Goal: Information Seeking & Learning: Learn about a topic

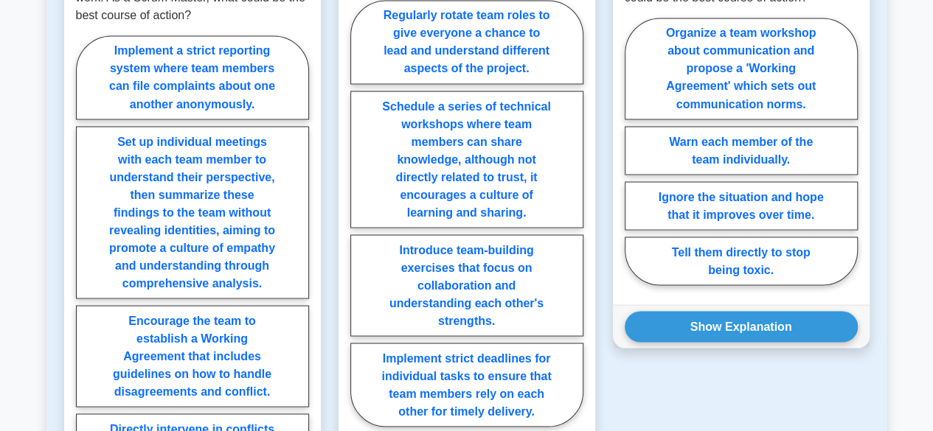
scroll to position [1327, 0]
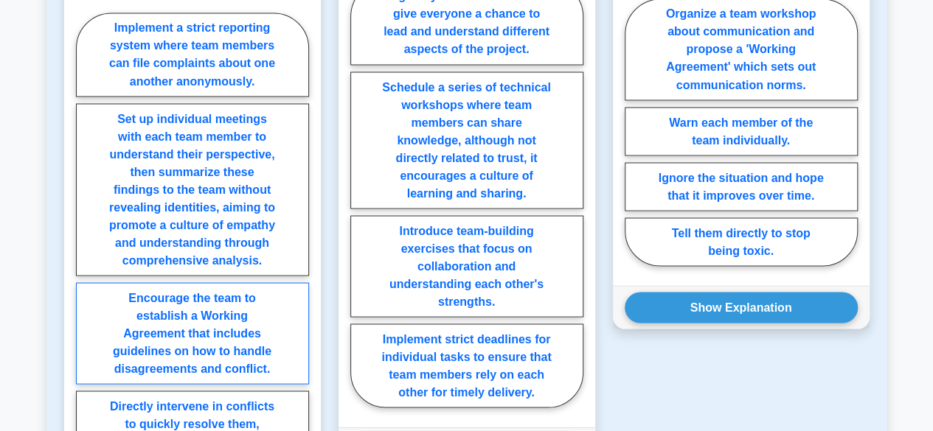
click at [237, 314] on label "Encourage the team to establish a Working Agreement that includes guidelines on…" at bounding box center [192, 333] width 233 height 102
click at [86, 253] on input "Encourage the team to establish a Working Agreement that includes guidelines on…" at bounding box center [81, 248] width 10 height 10
radio input "true"
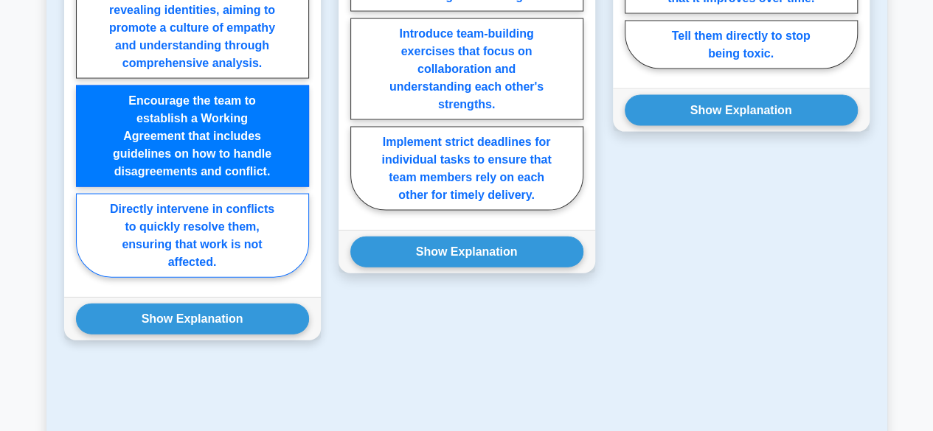
scroll to position [1548, 0]
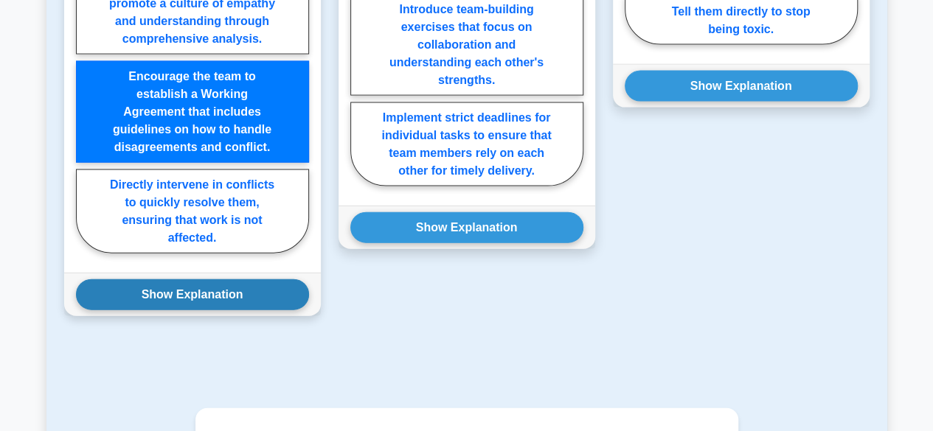
click at [229, 288] on button "Show Explanation" at bounding box center [192, 294] width 233 height 31
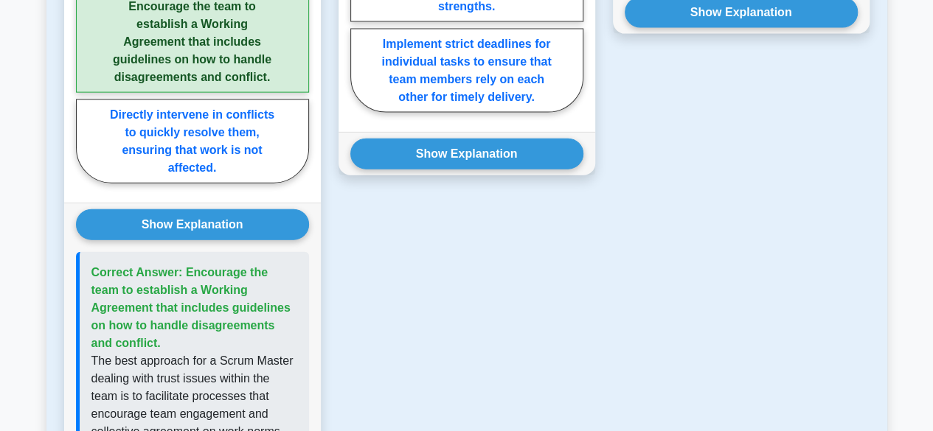
scroll to position [1843, 0]
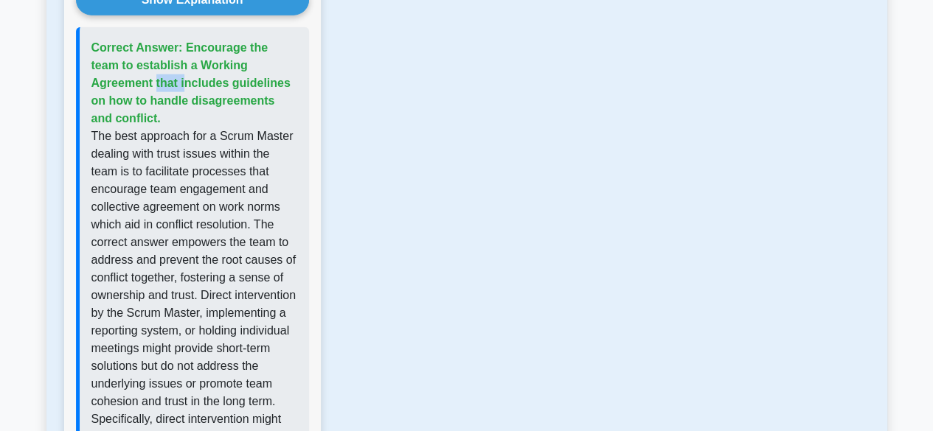
drag, startPoint x: 246, startPoint y: 52, endPoint x: 285, endPoint y: 50, distance: 38.4
click at [288, 47] on span "Correct Answer: Encourage the team to establish a Working Agreement that includ…" at bounding box center [190, 82] width 199 height 83
drag, startPoint x: 197, startPoint y: 66, endPoint x: 285, endPoint y: 61, distance: 87.9
click at [283, 61] on p "Correct Answer: Encourage the team to establish a Working Agreement that includ…" at bounding box center [194, 83] width 206 height 88
drag, startPoint x: 164, startPoint y: 86, endPoint x: 218, endPoint y: 86, distance: 53.8
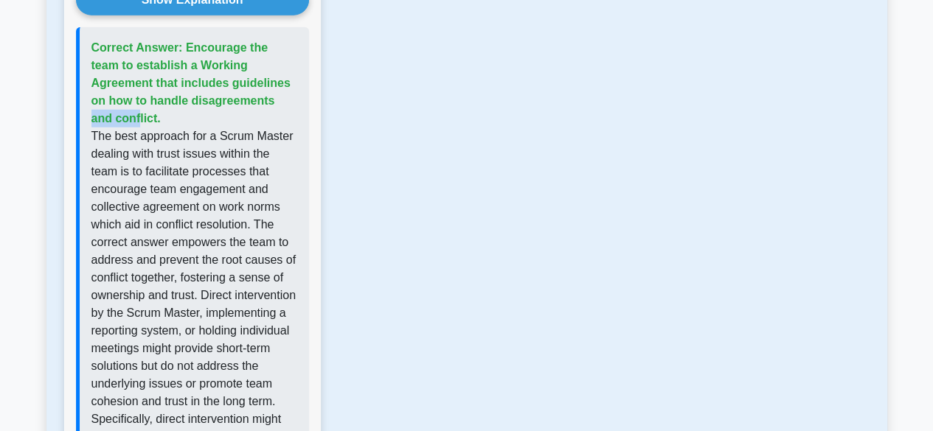
click at [218, 86] on span "Correct Answer: Encourage the team to establish a Working Agreement that includ…" at bounding box center [190, 82] width 199 height 83
drag, startPoint x: 261, startPoint y: 75, endPoint x: 288, endPoint y: 75, distance: 26.5
click at [288, 75] on p "Correct Answer: Encourage the team to establish a Working Agreement that includ…" at bounding box center [194, 83] width 206 height 88
drag, startPoint x: 246, startPoint y: 45, endPoint x: 279, endPoint y: 49, distance: 33.5
click at [279, 41] on span "Correct Answer: Encourage the team to establish a Working Agreement that includ…" at bounding box center [190, 82] width 199 height 83
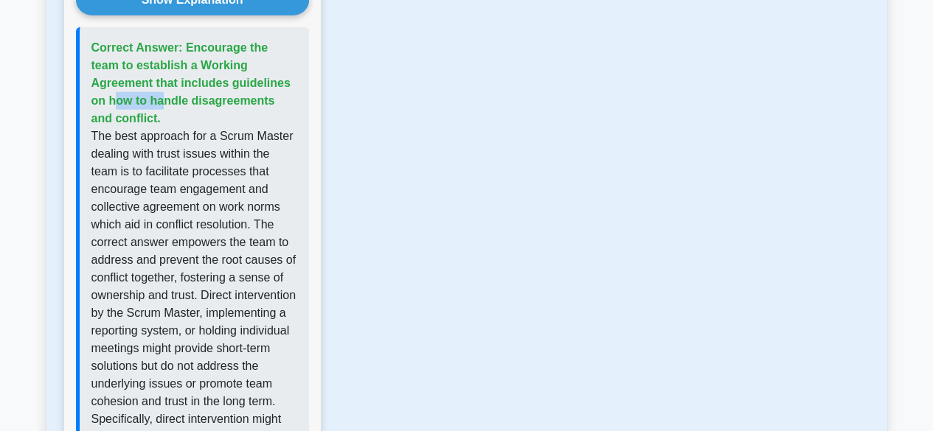
drag, startPoint x: 207, startPoint y: 66, endPoint x: 263, endPoint y: 63, distance: 56.1
click at [263, 63] on span "Correct Answer: Encourage the team to establish a Working Agreement that includ…" at bounding box center [190, 82] width 199 height 83
click at [276, 64] on span "Correct Answer: Encourage the team to establish a Working Agreement that includ…" at bounding box center [190, 82] width 199 height 83
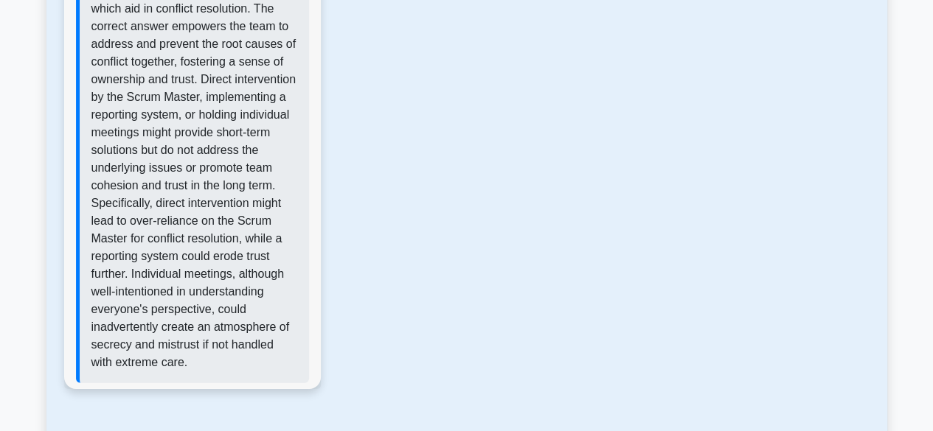
scroll to position [2060, 0]
drag, startPoint x: 235, startPoint y: 214, endPoint x: 196, endPoint y: 237, distance: 45.6
click at [196, 237] on p "The best approach for a Scrum Master dealing with trust issues within the team …" at bounding box center [194, 141] width 206 height 460
drag, startPoint x: 254, startPoint y: 251, endPoint x: 221, endPoint y: 243, distance: 34.2
click at [221, 243] on p "The best approach for a Scrum Master dealing with trust issues within the team …" at bounding box center [194, 141] width 206 height 460
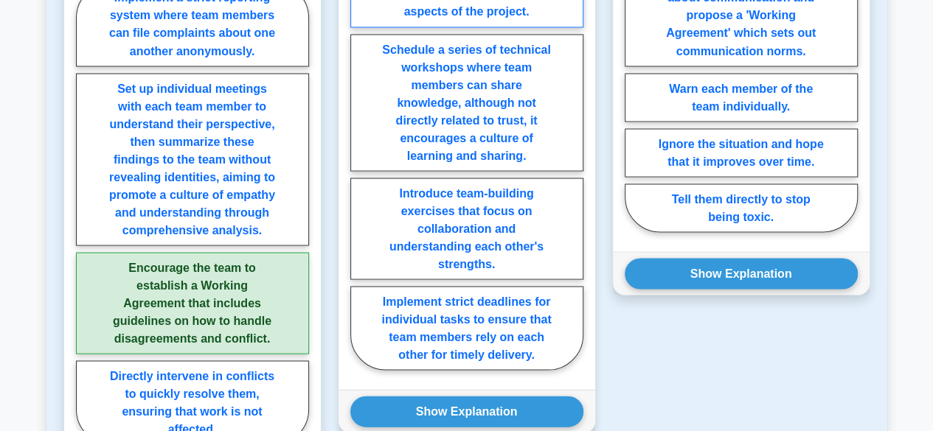
scroll to position [1364, 0]
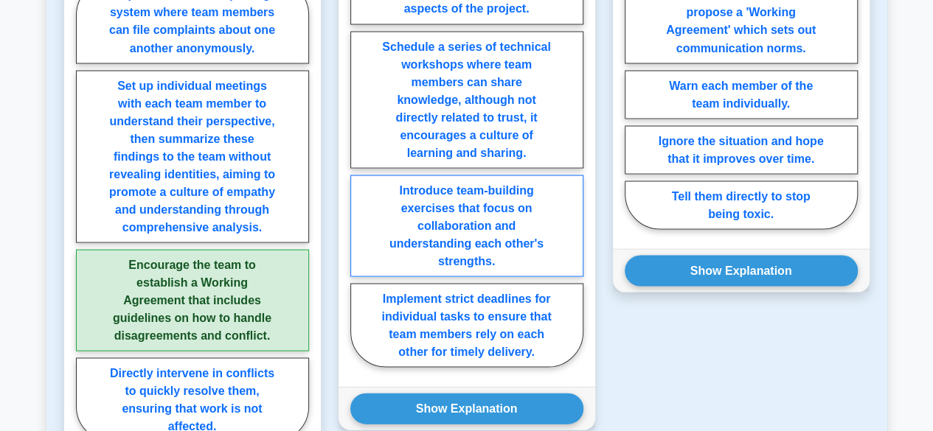
click at [484, 223] on label "Introduce team-building exercises that focus on collaboration and understanding…" at bounding box center [466, 226] width 233 height 102
click at [360, 163] on input "Introduce team-building exercises that focus on collaboration and understanding…" at bounding box center [355, 158] width 10 height 10
radio input "true"
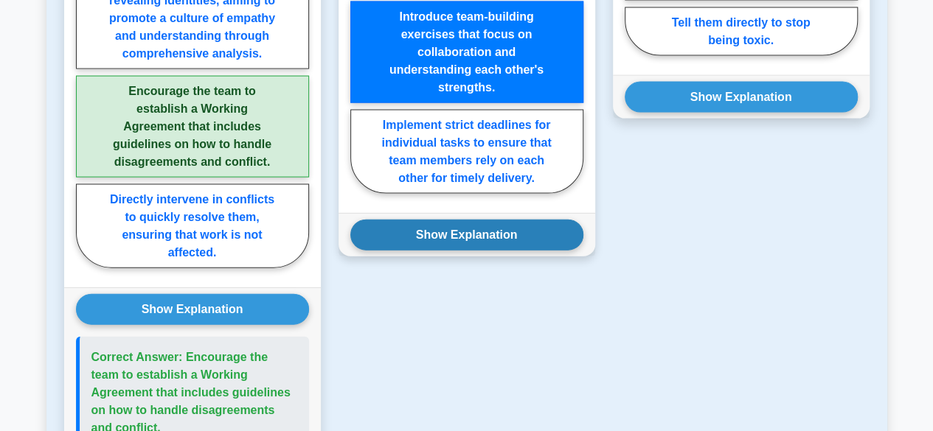
scroll to position [1538, 0]
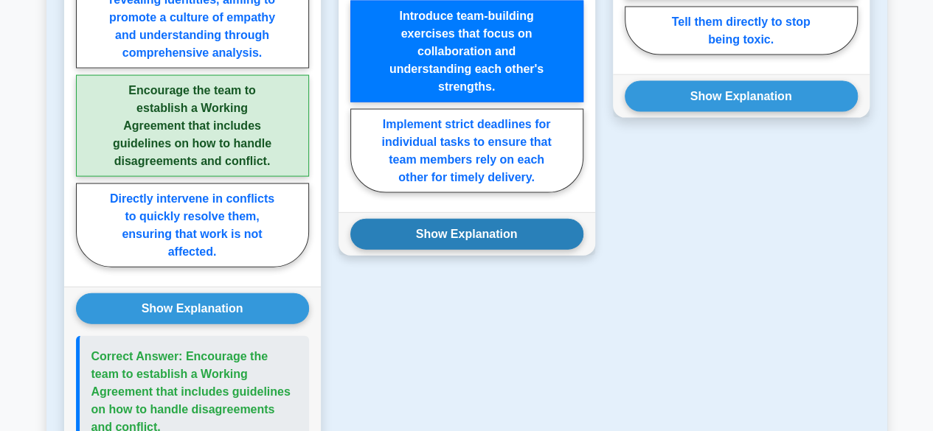
click at [486, 232] on button "Show Explanation" at bounding box center [466, 234] width 233 height 31
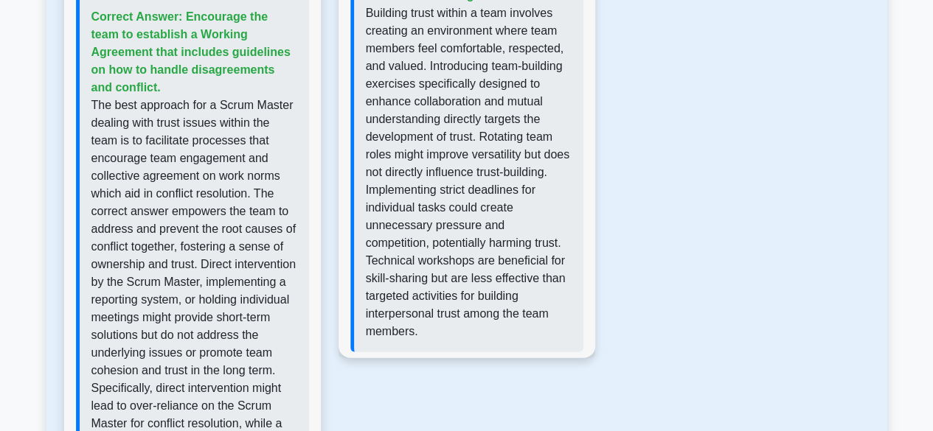
scroll to position [1859, 0]
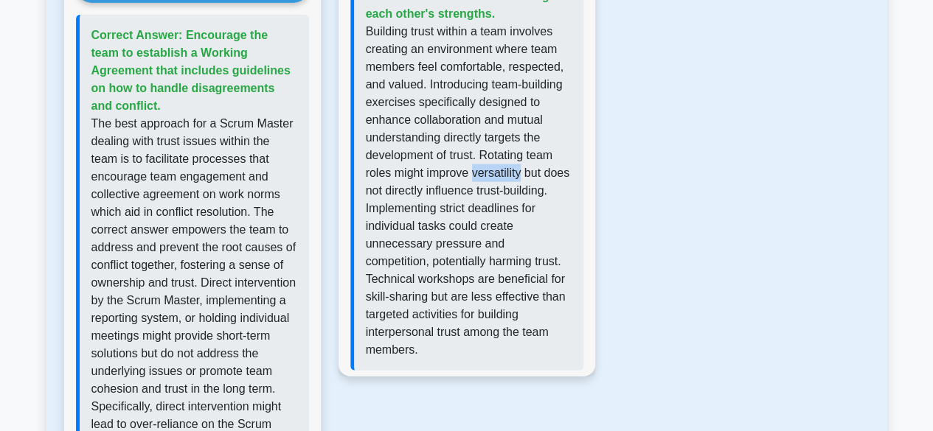
drag, startPoint x: 472, startPoint y: 175, endPoint x: 520, endPoint y: 164, distance: 49.2
click at [520, 164] on p "Building trust within a team involves creating an environment where team member…" at bounding box center [469, 191] width 206 height 336
copy p "versatility"
drag, startPoint x: 520, startPoint y: 237, endPoint x: 560, endPoint y: 245, distance: 41.2
click at [543, 239] on p "Building trust within a team involves creating an environment where team member…" at bounding box center [469, 191] width 206 height 336
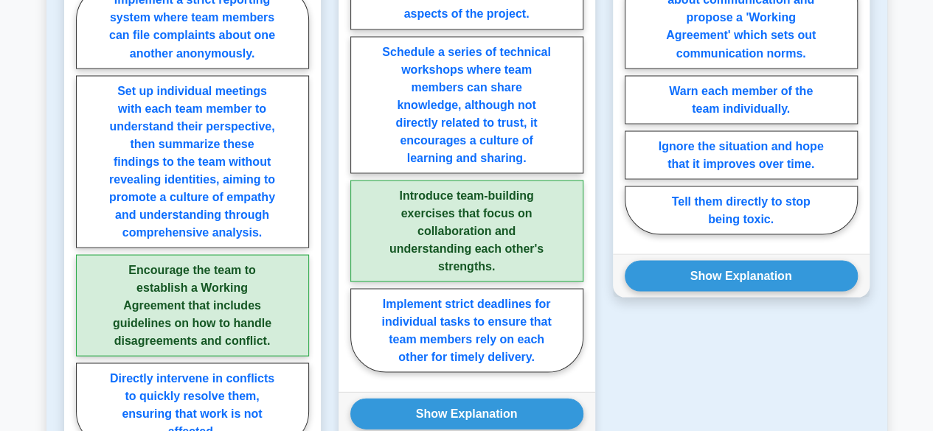
scroll to position [1196, 0]
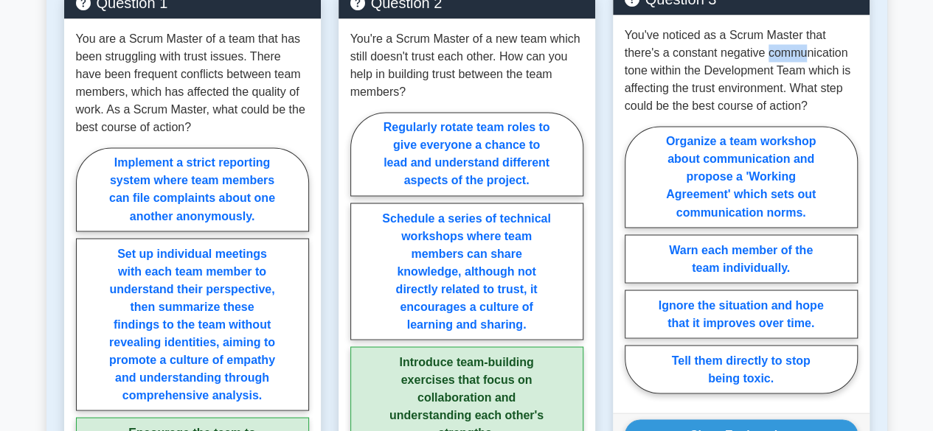
drag, startPoint x: 799, startPoint y: 44, endPoint x: 838, endPoint y: 63, distance: 43.2
click at [825, 49] on p "You've noticed as a Scrum Master that there's a constant negative communication…" at bounding box center [740, 71] width 233 height 88
click at [833, 69] on p "You've noticed as a Scrum Master that there's a constant negative communication…" at bounding box center [740, 71] width 233 height 88
click at [845, 88] on p "You've noticed as a Scrum Master that there's a constant negative communication…" at bounding box center [740, 71] width 233 height 88
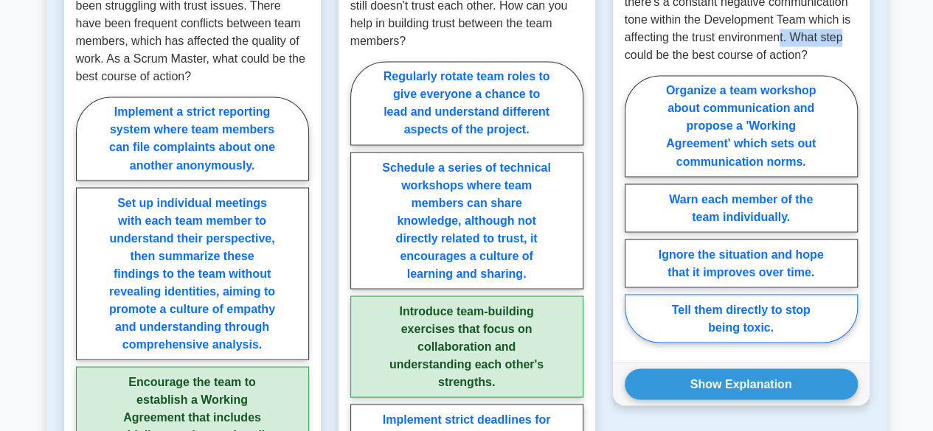
scroll to position [1270, 0]
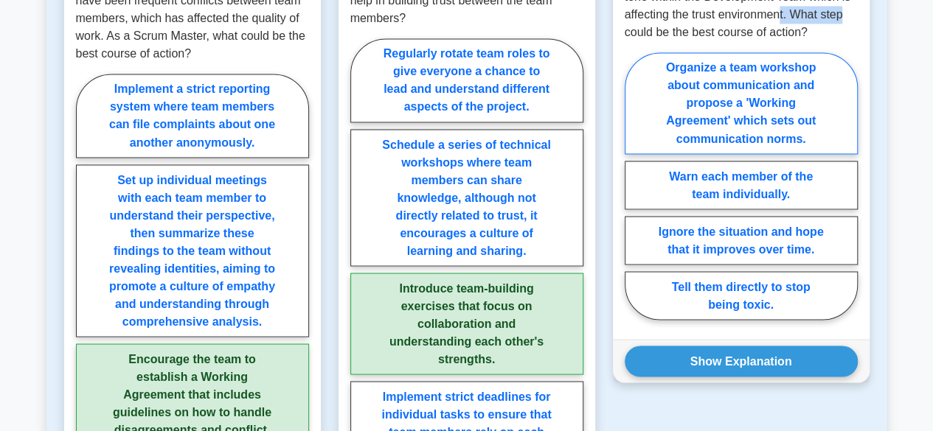
click at [761, 111] on label "Organize a team workshop about communication and propose a 'Working Agreement' …" at bounding box center [740, 103] width 233 height 102
click at [634, 186] on input "Organize a team workshop about communication and propose a 'Working Agreement' …" at bounding box center [629, 191] width 10 height 10
radio input "true"
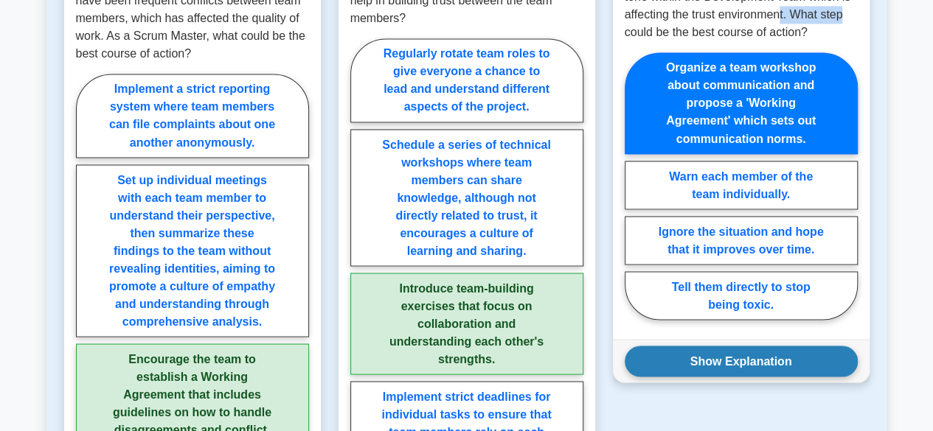
click at [754, 355] on button "Show Explanation" at bounding box center [740, 361] width 233 height 31
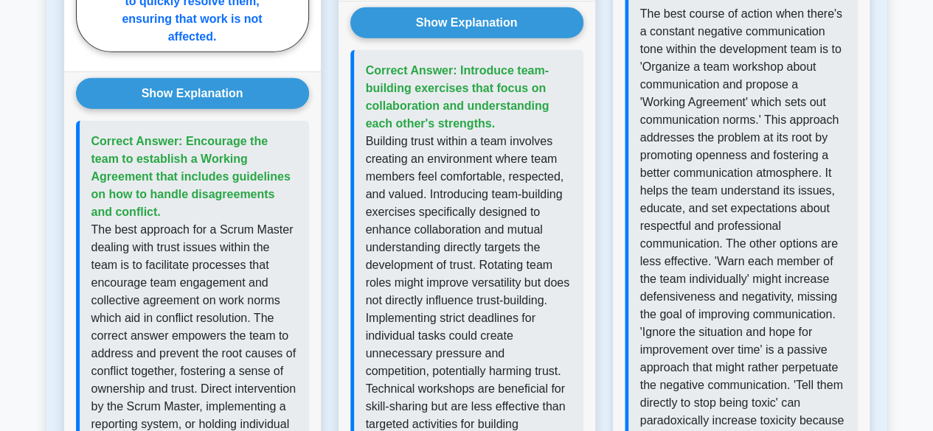
scroll to position [1786, 0]
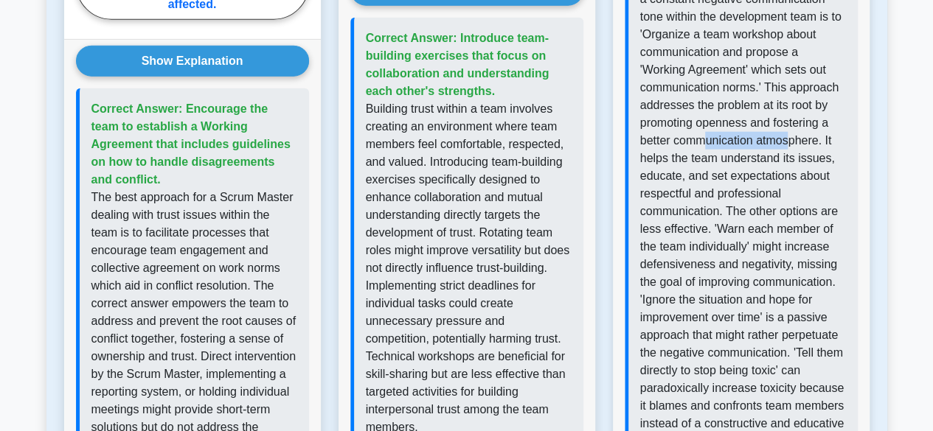
drag, startPoint x: 714, startPoint y: 137, endPoint x: 795, endPoint y: 133, distance: 80.5
click at [793, 133] on p "The best course of action when there's a constant negative communication tone w…" at bounding box center [743, 212] width 206 height 478
drag, startPoint x: 813, startPoint y: 136, endPoint x: 788, endPoint y: 147, distance: 26.4
click at [817, 137] on p "The best course of action when there's a constant negative communication tone w…" at bounding box center [743, 212] width 206 height 478
drag, startPoint x: 686, startPoint y: 165, endPoint x: 790, endPoint y: 160, distance: 104.8
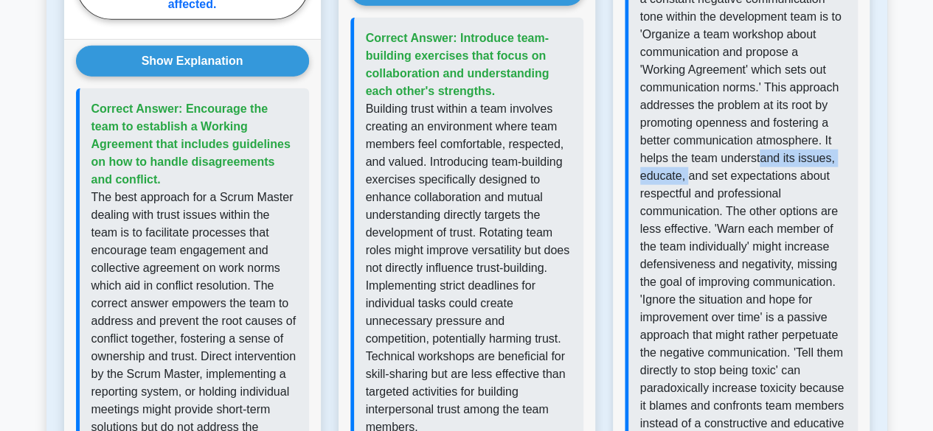
click at [782, 161] on p "The best course of action when there's a constant negative communication tone w…" at bounding box center [743, 212] width 206 height 478
click at [793, 160] on p "The best course of action when there's a constant negative communication tone w…" at bounding box center [743, 212] width 206 height 478
drag, startPoint x: 791, startPoint y: 181, endPoint x: 811, endPoint y: 175, distance: 20.8
click at [800, 179] on p "The best course of action when there's a constant negative communication tone w…" at bounding box center [743, 212] width 206 height 478
drag, startPoint x: 813, startPoint y: 177, endPoint x: 731, endPoint y: 195, distance: 83.9
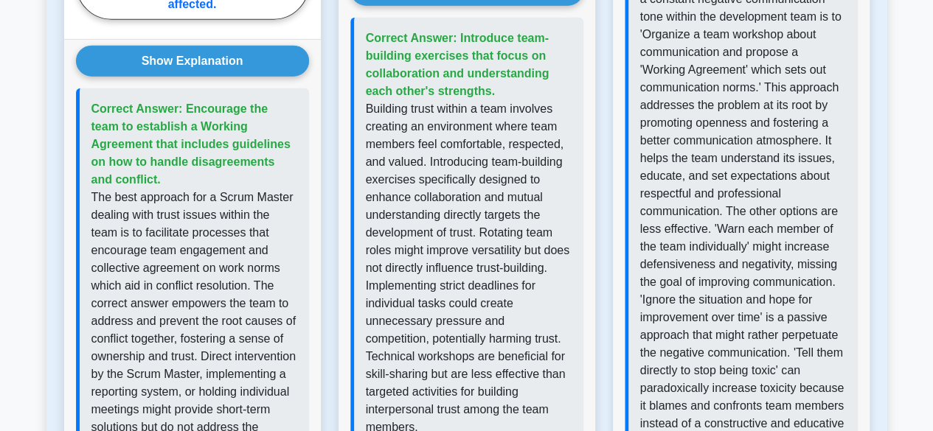
click at [813, 178] on p "The best course of action when there's a constant negative communication tone w…" at bounding box center [743, 212] width 206 height 478
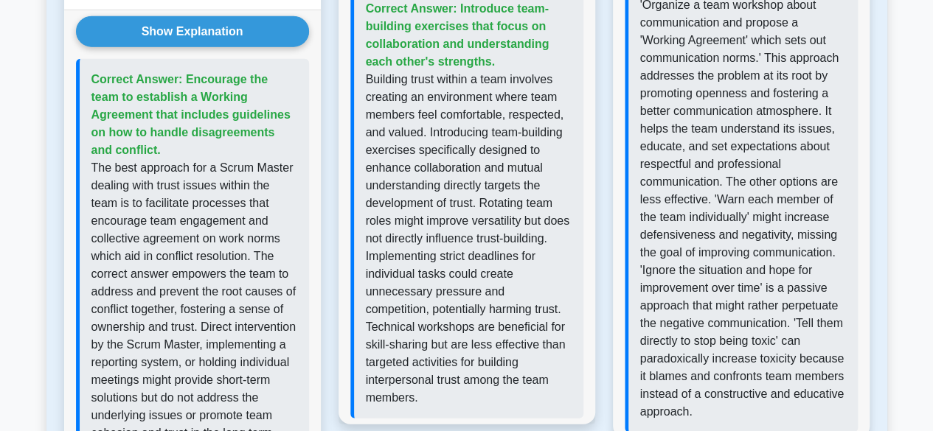
scroll to position [1859, 0]
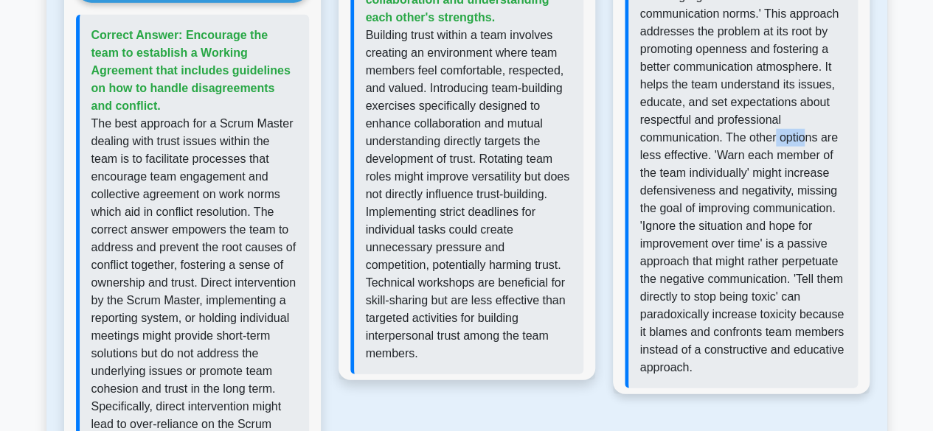
drag, startPoint x: 792, startPoint y: 134, endPoint x: 811, endPoint y: 132, distance: 19.3
click at [811, 132] on p "The best course of action when there's a constant negative communication tone w…" at bounding box center [743, 138] width 206 height 478
click at [815, 132] on p "The best course of action when there's a constant negative communication tone w…" at bounding box center [743, 138] width 206 height 478
drag, startPoint x: 789, startPoint y: 173, endPoint x: 822, endPoint y: 164, distance: 34.5
click at [822, 164] on p "The best course of action when there's a constant negative communication tone w…" at bounding box center [743, 138] width 206 height 478
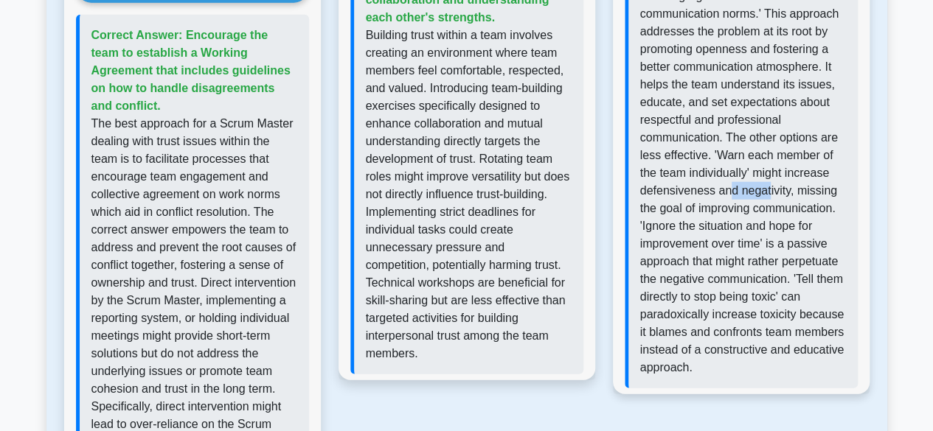
drag, startPoint x: 728, startPoint y: 188, endPoint x: 782, endPoint y: 184, distance: 53.2
click at [772, 187] on p "The best course of action when there's a constant negative communication tone w…" at bounding box center [743, 138] width 206 height 478
drag, startPoint x: 813, startPoint y: 181, endPoint x: 835, endPoint y: 181, distance: 22.1
click at [833, 181] on p "The best course of action when there's a constant negative communication tone w…" at bounding box center [743, 138] width 206 height 478
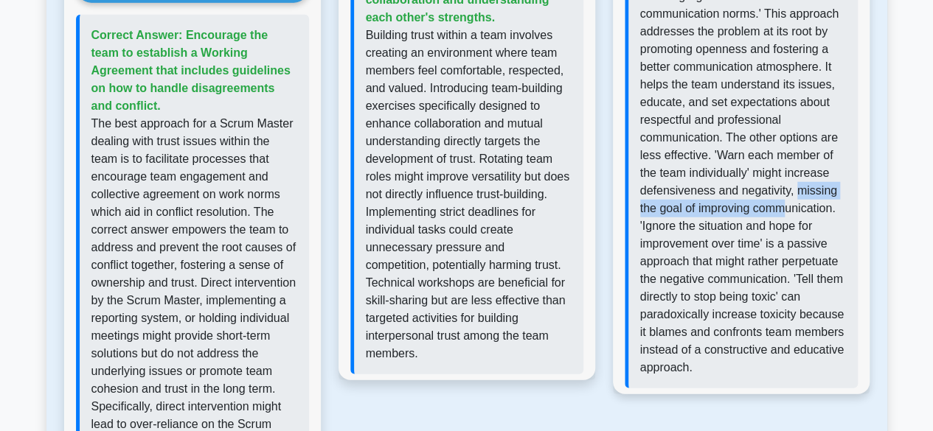
drag, startPoint x: 799, startPoint y: 196, endPoint x: 821, endPoint y: 194, distance: 22.2
click at [813, 194] on p "The best course of action when there's a constant negative communication tone w…" at bounding box center [743, 138] width 206 height 478
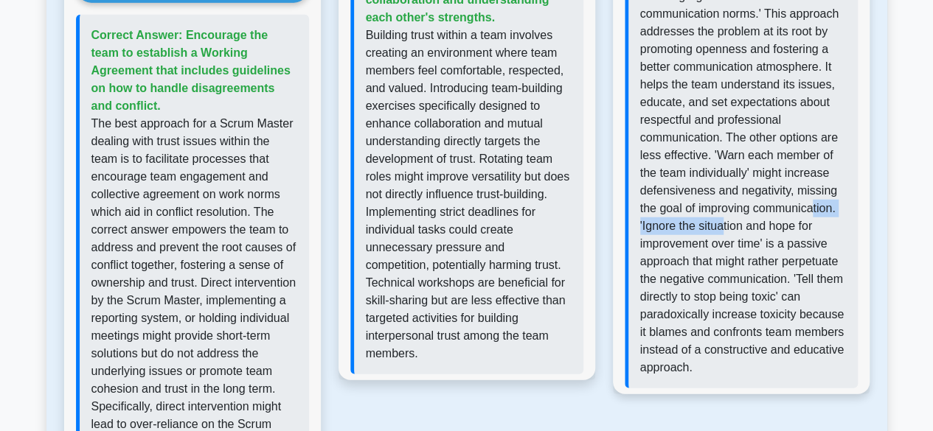
drag, startPoint x: 767, startPoint y: 218, endPoint x: 849, endPoint y: 213, distance: 82.7
click at [828, 213] on p "The best course of action when there's a constant negative communication tone w…" at bounding box center [743, 138] width 206 height 478
click at [733, 316] on p "The best course of action when there's a constant negative communication tone w…" at bounding box center [743, 138] width 206 height 478
drag, startPoint x: 779, startPoint y: 318, endPoint x: 801, endPoint y: 318, distance: 22.1
click at [797, 318] on p "The best course of action when there's a constant negative communication tone w…" at bounding box center [743, 138] width 206 height 478
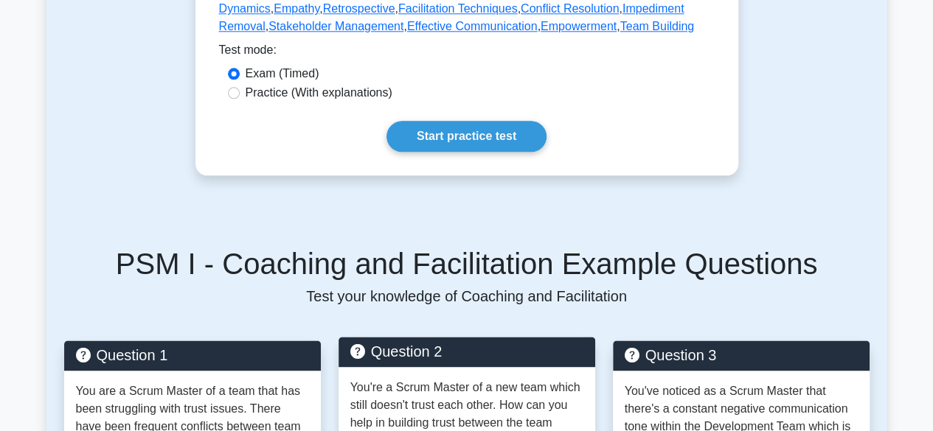
scroll to position [683, 0]
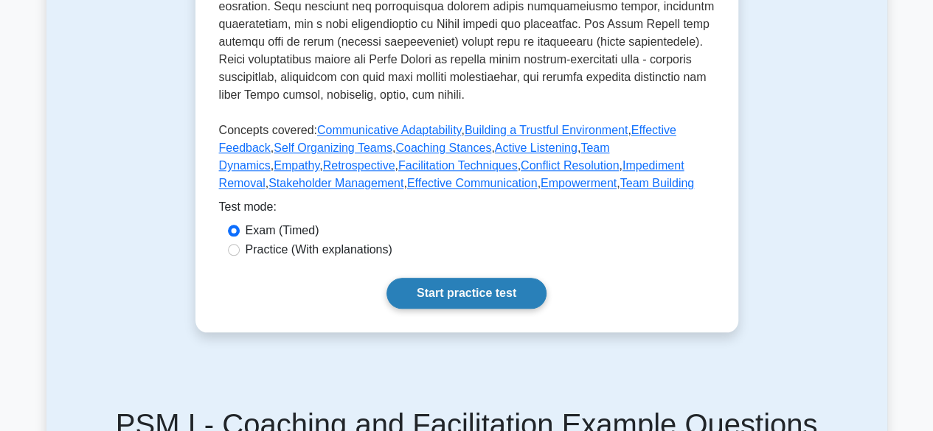
click at [447, 290] on link "Start practice test" at bounding box center [466, 293] width 160 height 31
click at [459, 296] on link "Start practice test" at bounding box center [466, 293] width 160 height 31
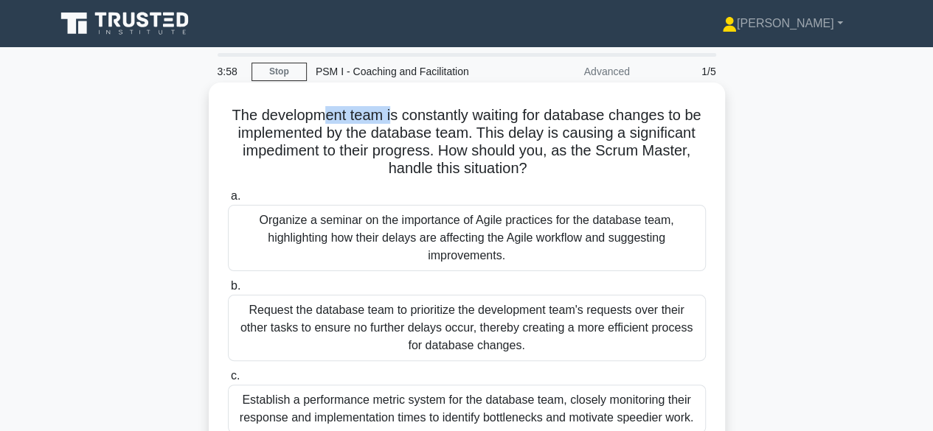
drag, startPoint x: 330, startPoint y: 109, endPoint x: 451, endPoint y: 107, distance: 120.9
click at [428, 107] on h5 "The development team is constantly waiting for database changes to be implement…" at bounding box center [466, 142] width 481 height 72
drag, startPoint x: 500, startPoint y: 106, endPoint x: 540, endPoint y: 120, distance: 42.2
click at [525, 112] on h5 "The development team is constantly waiting for database changes to be implement…" at bounding box center [466, 142] width 481 height 72
click at [547, 132] on h5 "The development team is constantly waiting for database changes to be implement…" at bounding box center [466, 142] width 481 height 72
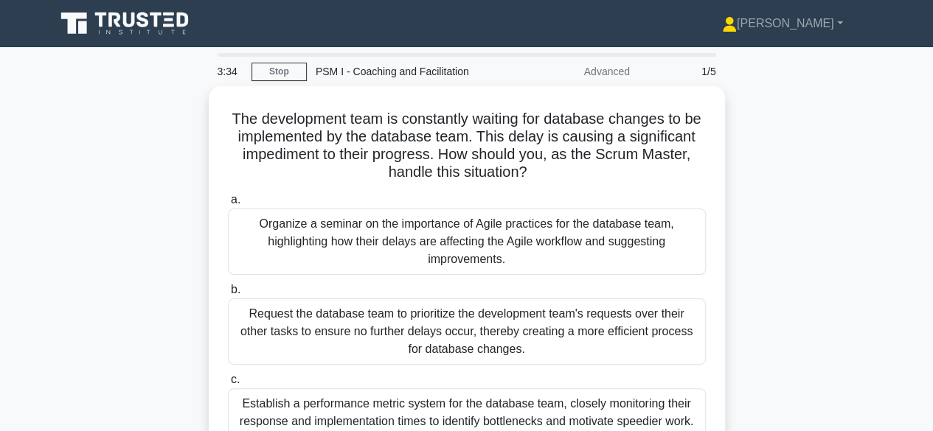
drag, startPoint x: 261, startPoint y: 69, endPoint x: 145, endPoint y: 62, distance: 116.7
click at [261, 69] on link "Stop" at bounding box center [278, 72] width 55 height 18
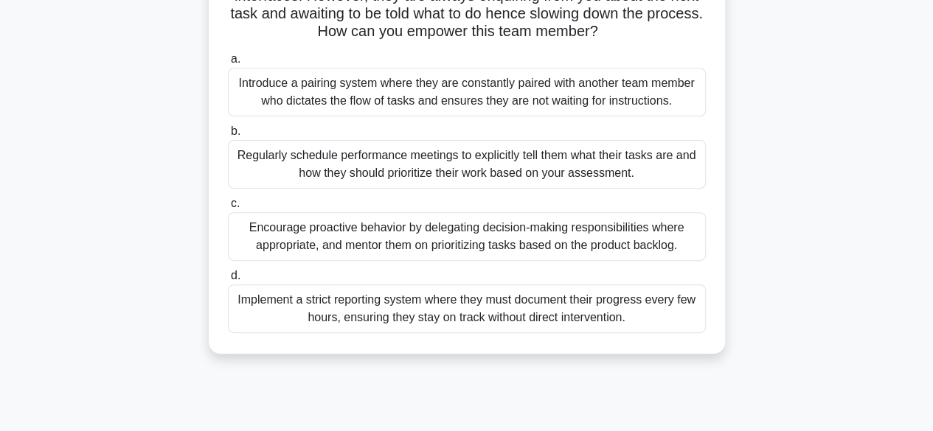
scroll to position [147, 0]
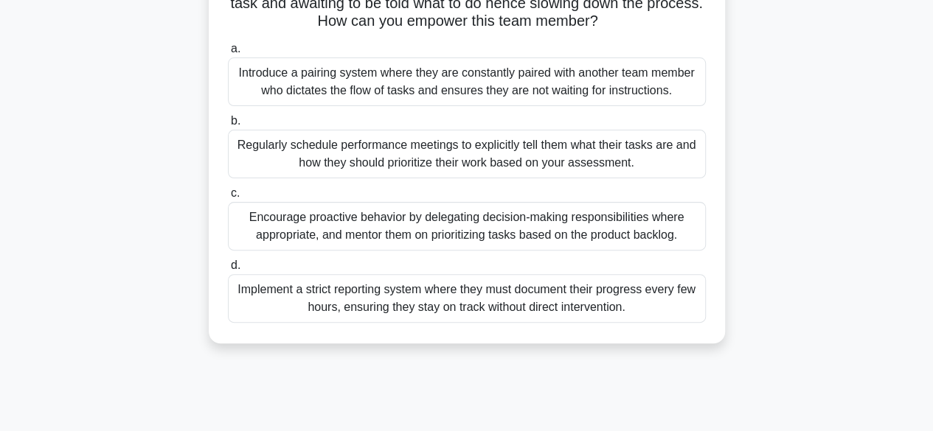
click at [352, 232] on div "Encourage proactive behavior by delegating decision-making responsibilities whe…" at bounding box center [467, 226] width 478 height 49
click at [228, 198] on input "c. Encourage proactive behavior by delegating decision-making responsibilities …" at bounding box center [228, 194] width 0 height 10
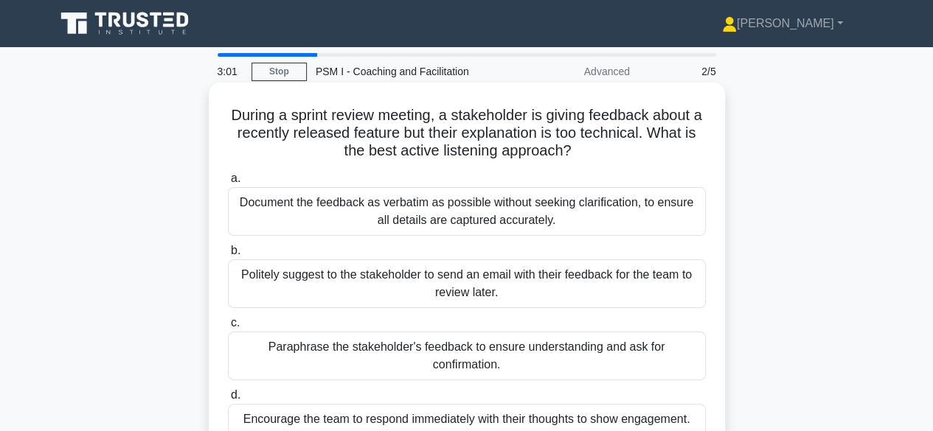
scroll to position [74, 0]
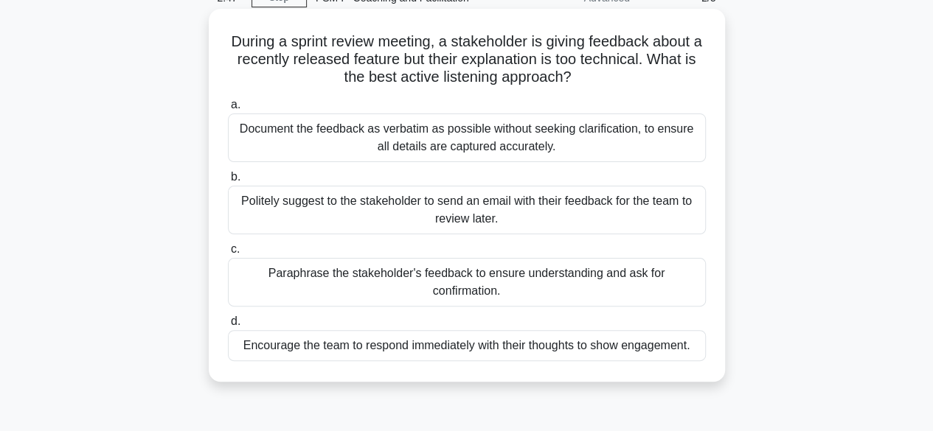
click at [352, 273] on div "Paraphrase the stakeholder's feedback to ensure understanding and ask for confi…" at bounding box center [467, 282] width 478 height 49
click at [228, 254] on input "c. Paraphrase the stakeholder's feedback to ensure understanding and ask for co…" at bounding box center [228, 250] width 0 height 10
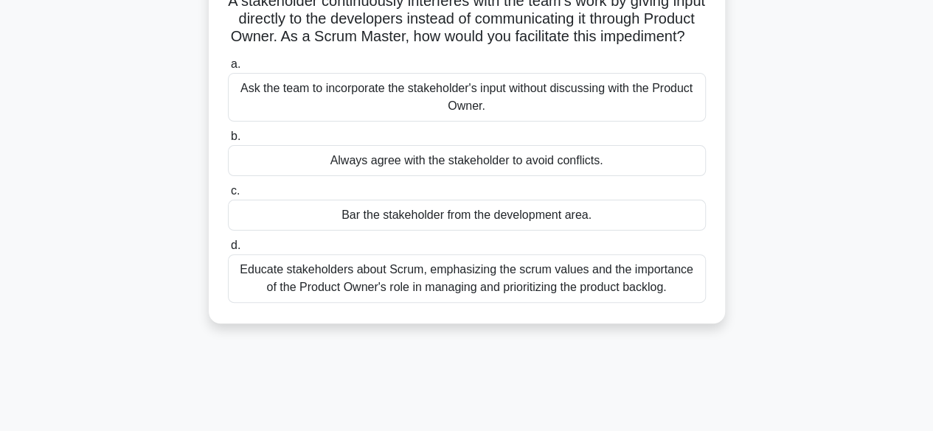
scroll to position [147, 0]
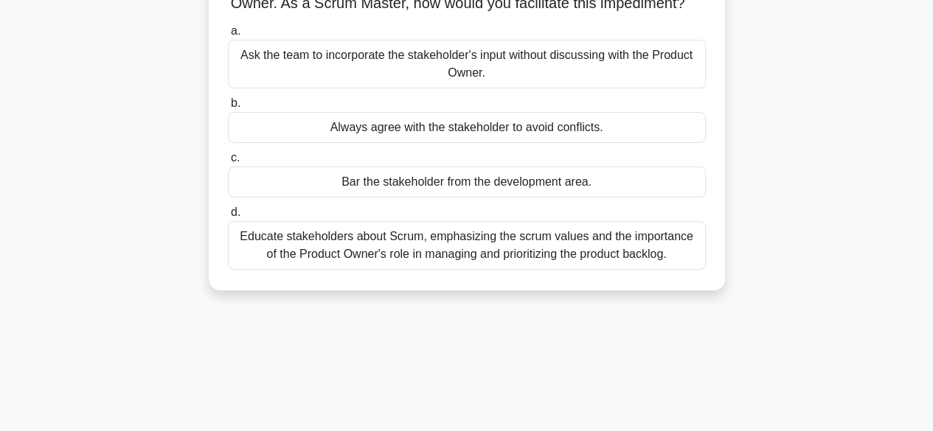
click at [426, 267] on div "Educate stakeholders about Scrum, emphasizing the scrum values and the importan…" at bounding box center [467, 245] width 478 height 49
click at [228, 218] on input "d. Educate stakeholders about Scrum, emphasizing the scrum values and the impor…" at bounding box center [228, 213] width 0 height 10
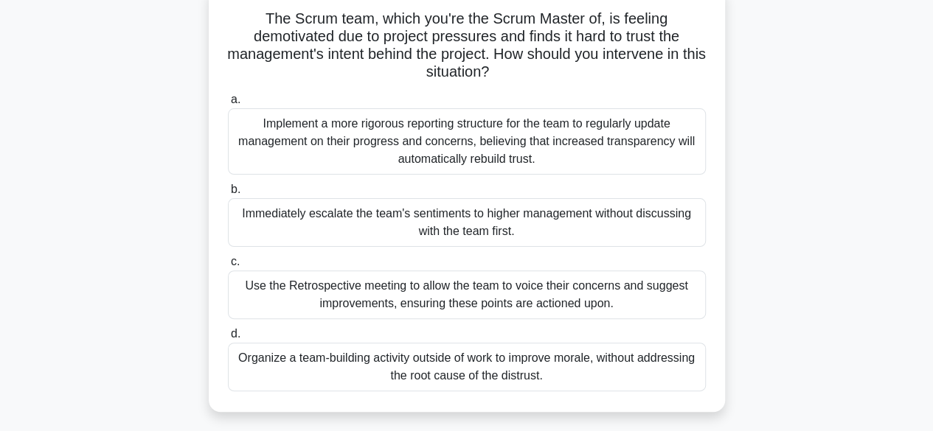
scroll to position [74, 0]
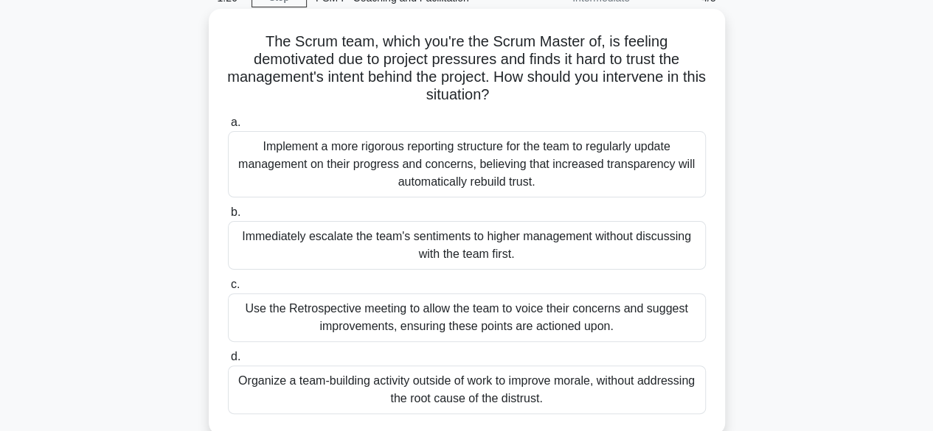
click at [406, 315] on div "Use the Retrospective meeting to allow the team to voice their concerns and sug…" at bounding box center [467, 317] width 478 height 49
click at [403, 313] on div "Use the Retrospective meeting to allow the team to voice their concerns and sug…" at bounding box center [467, 317] width 478 height 49
click at [228, 290] on input "c. Use the Retrospective meeting to allow the team to voice their concerns and …" at bounding box center [228, 285] width 0 height 10
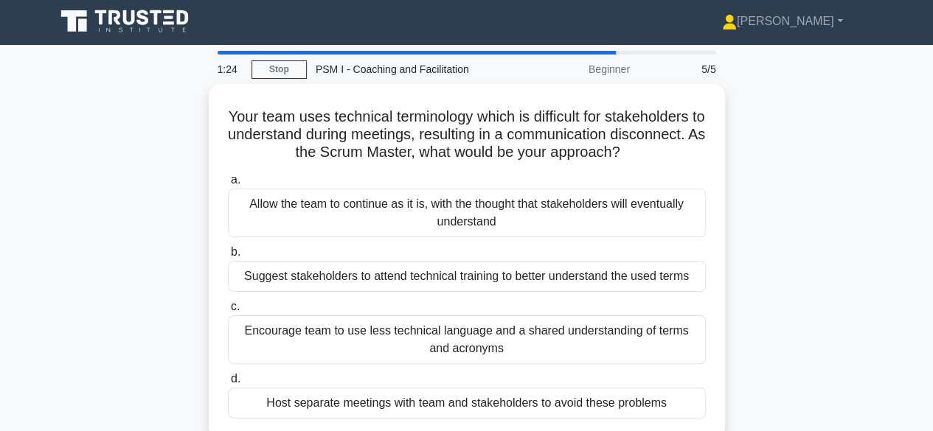
scroll to position [0, 0]
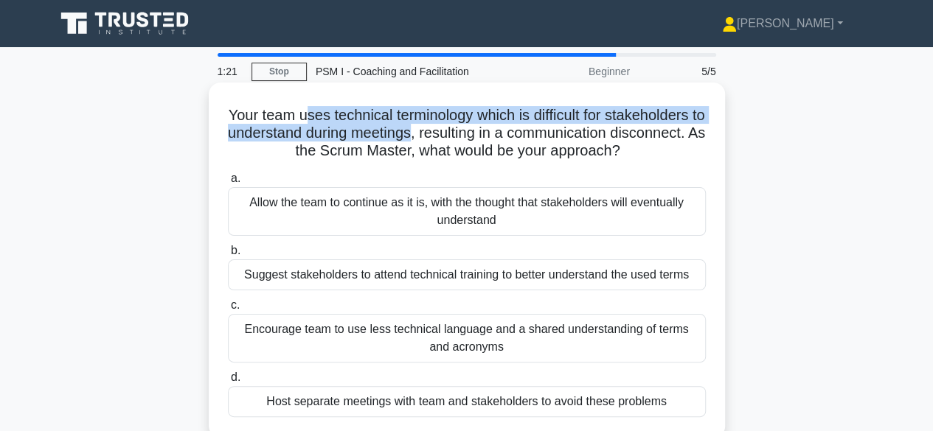
drag, startPoint x: 312, startPoint y: 119, endPoint x: 466, endPoint y: 126, distance: 154.2
click at [466, 126] on h5 "Your team uses technical terminology which is difficult for stakeholders to und…" at bounding box center [466, 133] width 481 height 55
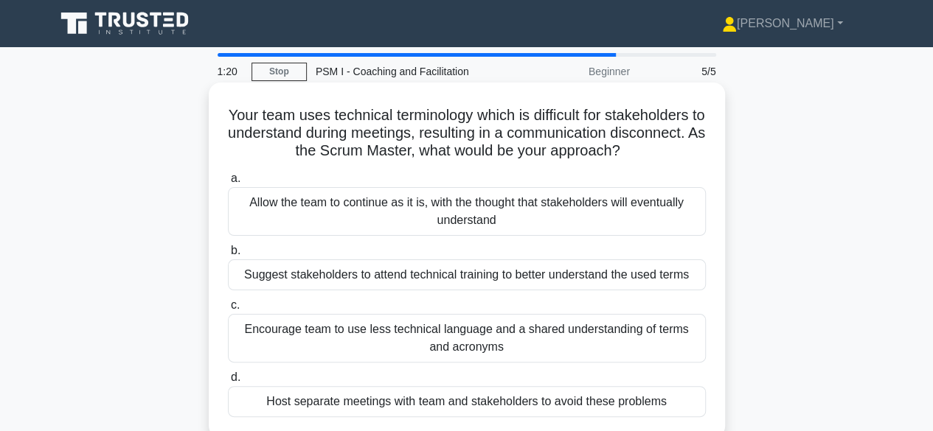
click at [515, 136] on h5 "Your team uses technical terminology which is difficult for stakeholders to und…" at bounding box center [466, 133] width 481 height 55
drag, startPoint x: 377, startPoint y: 130, endPoint x: 390, endPoint y: 128, distance: 13.5
click at [390, 128] on h5 "Your team uses technical terminology which is difficult for stakeholders to und…" at bounding box center [466, 133] width 481 height 55
drag, startPoint x: 428, startPoint y: 120, endPoint x: 459, endPoint y: 118, distance: 30.3
click at [457, 118] on h5 "Your team uses technical terminology which is difficult for stakeholders to und…" at bounding box center [466, 133] width 481 height 55
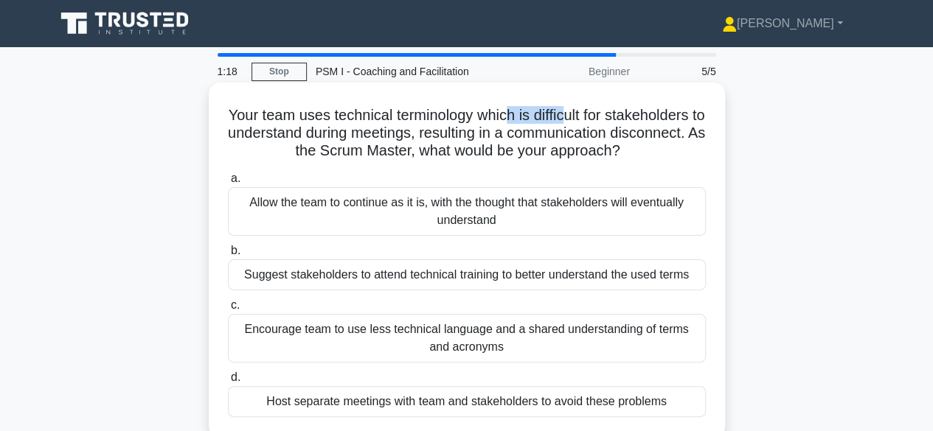
drag, startPoint x: 550, startPoint y: 117, endPoint x: 596, endPoint y: 117, distance: 46.5
click at [584, 117] on h5 "Your team uses technical terminology which is difficult for stakeholders to und…" at bounding box center [466, 133] width 481 height 55
click at [671, 120] on h5 "Your team uses technical terminology which is difficult for stakeholders to und…" at bounding box center [466, 133] width 481 height 55
drag, startPoint x: 321, startPoint y: 149, endPoint x: 380, endPoint y: 149, distance: 59.0
click at [367, 149] on h5 "Your team uses technical terminology which is difficult for stakeholders to und…" at bounding box center [466, 133] width 481 height 55
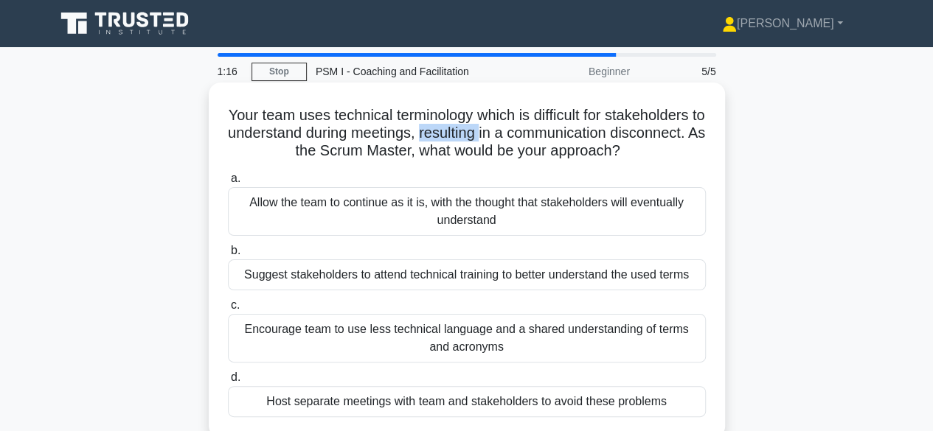
drag, startPoint x: 491, startPoint y: 130, endPoint x: 544, endPoint y: 133, distance: 53.2
click at [537, 133] on h5 "Your team uses technical terminology which is difficult for stakeholders to und…" at bounding box center [466, 133] width 481 height 55
drag, startPoint x: 581, startPoint y: 131, endPoint x: 552, endPoint y: 140, distance: 31.0
click at [587, 130] on h5 "Your team uses technical terminology which is difficult for stakeholders to und…" at bounding box center [466, 133] width 481 height 55
drag, startPoint x: 473, startPoint y: 157, endPoint x: 615, endPoint y: 159, distance: 141.6
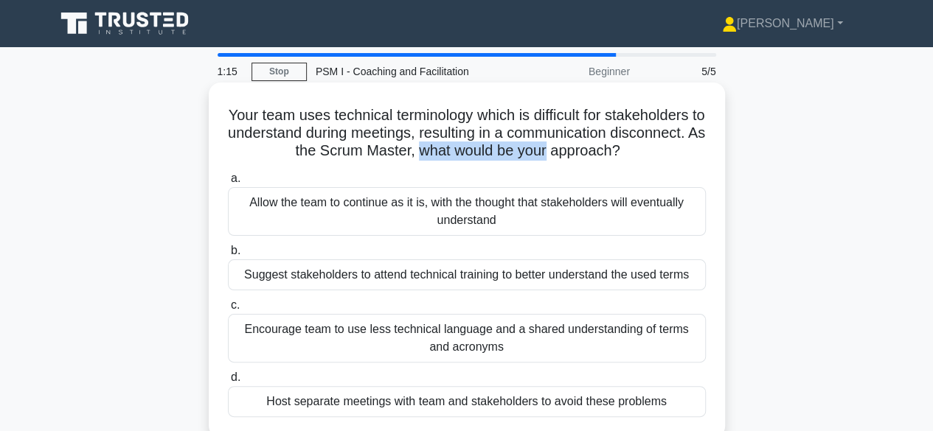
click at [615, 159] on h5 "Your team uses technical terminology which is difficult for stakeholders to und…" at bounding box center [466, 133] width 481 height 55
click at [691, 156] on h5 "Your team uses technical terminology which is difficult for stakeholders to und…" at bounding box center [466, 133] width 481 height 55
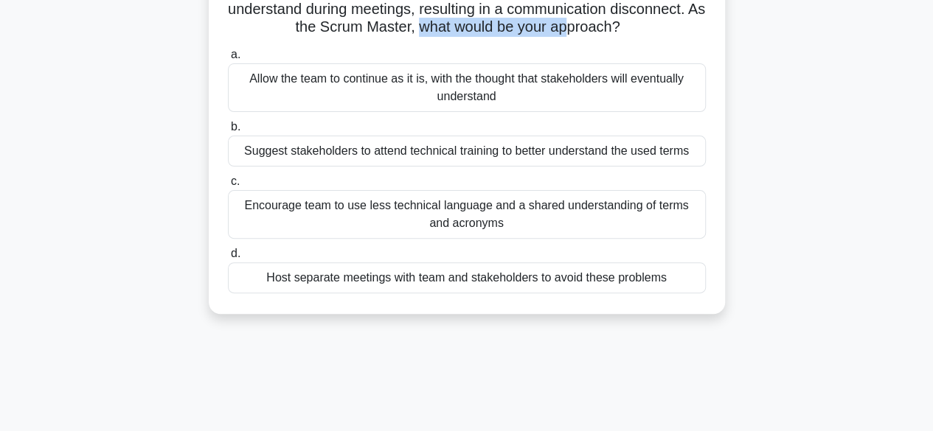
scroll to position [147, 0]
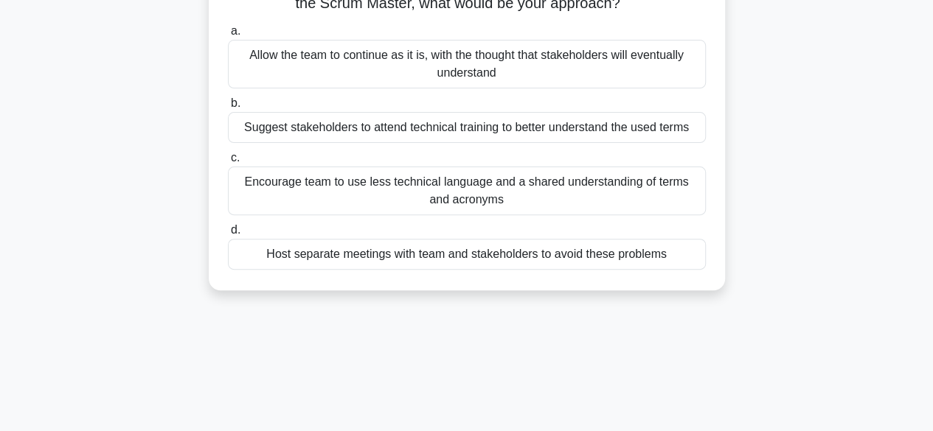
click at [472, 192] on div "Encourage team to use less technical language and a shared understanding of ter…" at bounding box center [467, 191] width 478 height 49
click at [228, 163] on input "c. Encourage team to use less technical language and a shared understanding of …" at bounding box center [228, 158] width 0 height 10
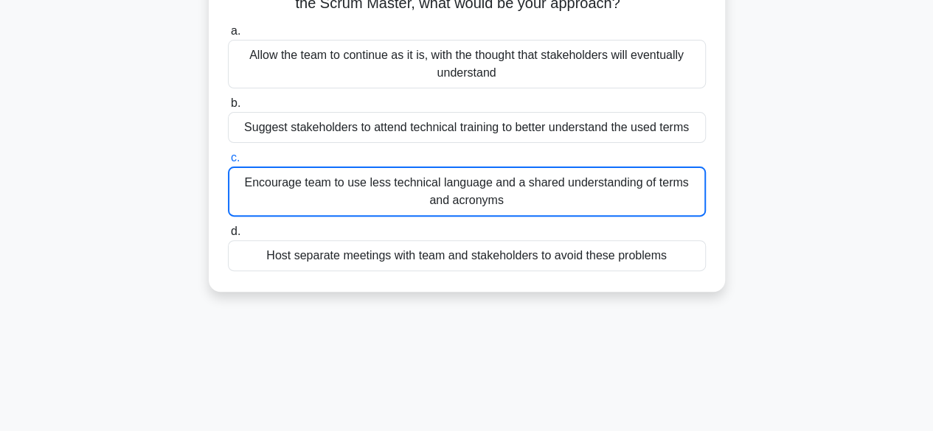
scroll to position [0, 0]
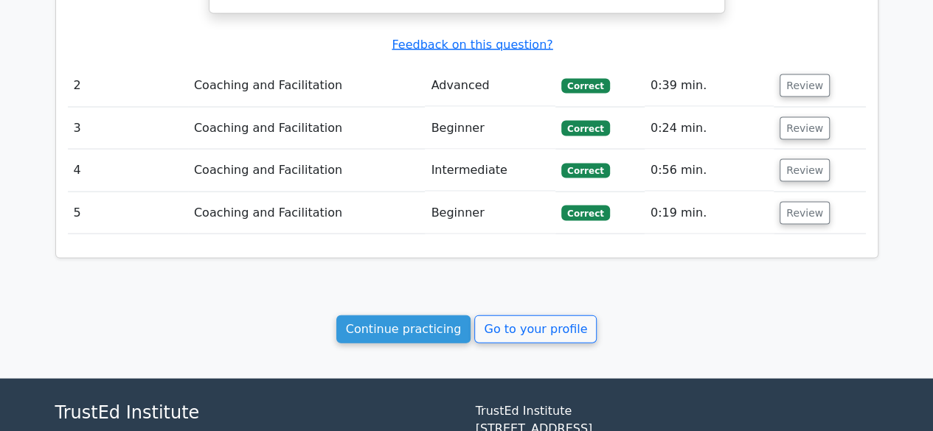
scroll to position [1492, 0]
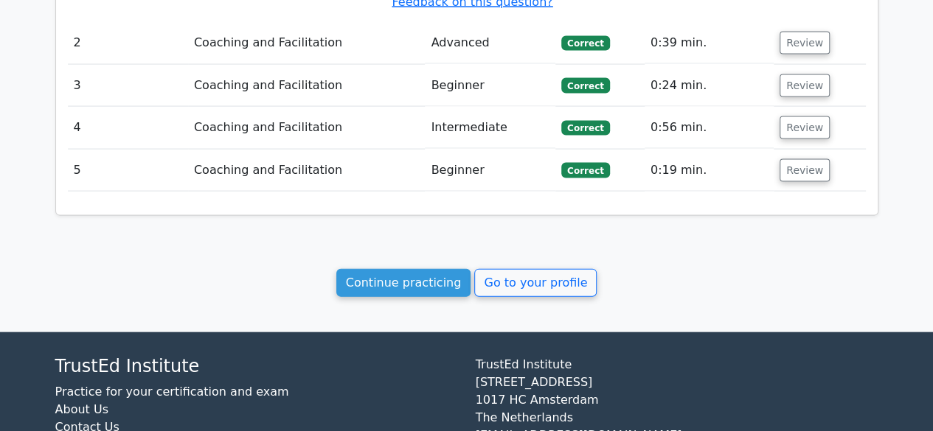
click at [141, 269] on div "Continue practicing Go to your profile" at bounding box center [466, 283] width 823 height 28
click at [428, 269] on link "Continue practicing" at bounding box center [403, 283] width 135 height 28
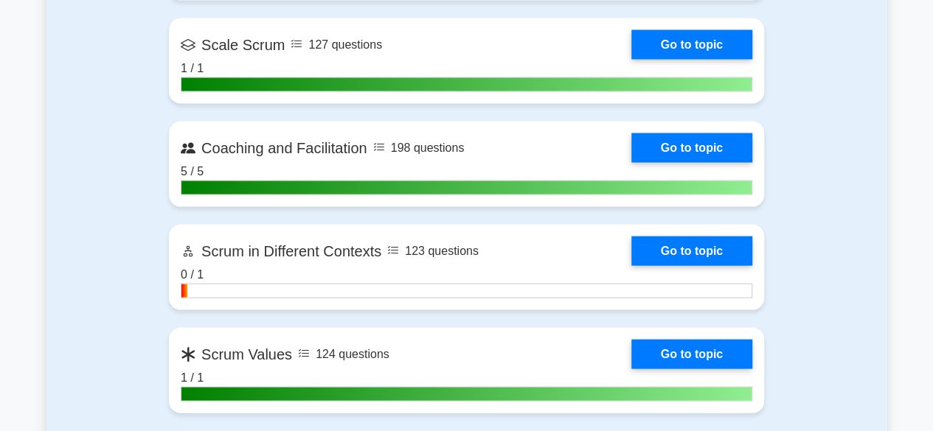
scroll to position [1327, 0]
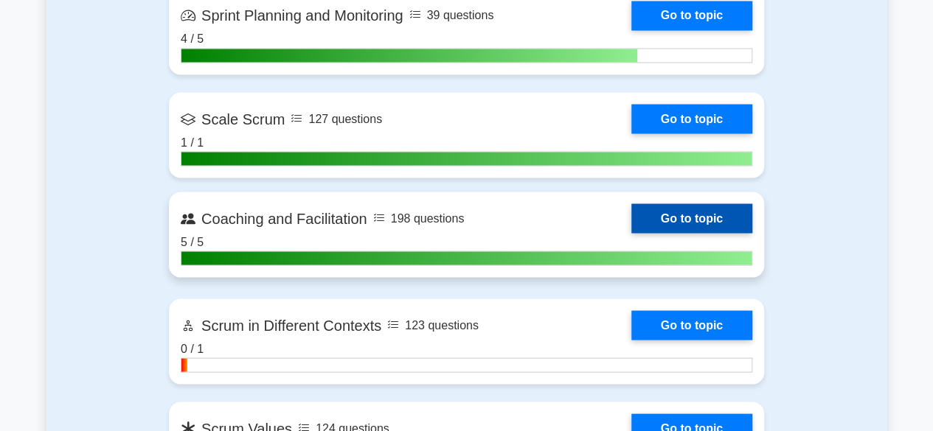
click at [641, 216] on link "Go to topic" at bounding box center [691, 217] width 121 height 29
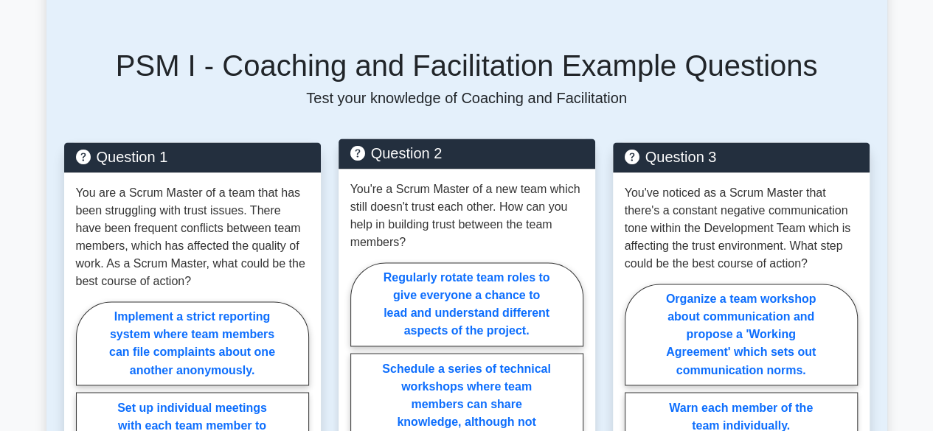
scroll to position [811, 0]
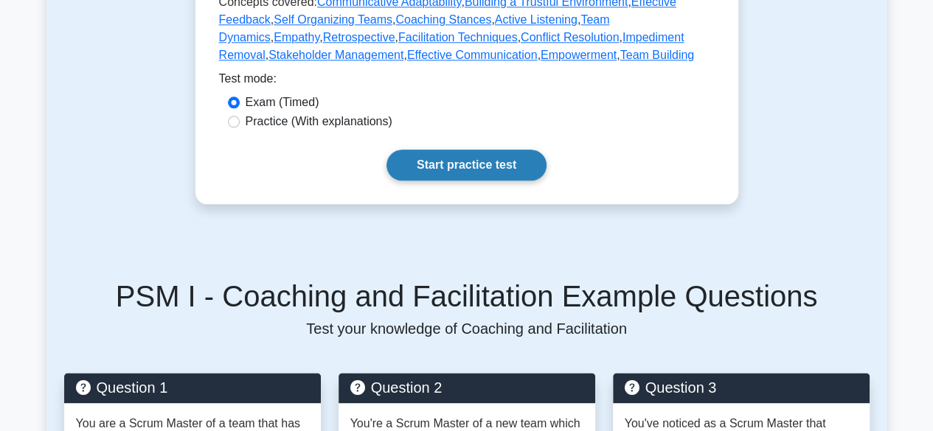
click at [506, 173] on link "Start practice test" at bounding box center [466, 165] width 160 height 31
click at [466, 169] on link "Start practice test" at bounding box center [466, 165] width 160 height 31
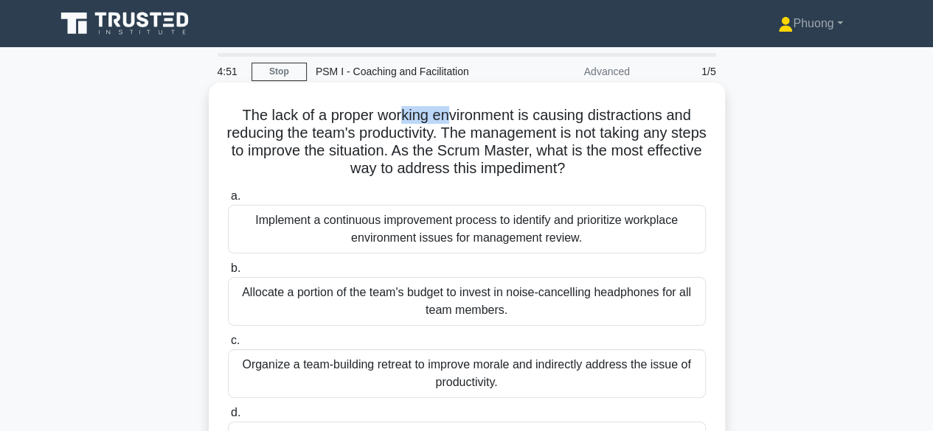
drag, startPoint x: 400, startPoint y: 125, endPoint x: 456, endPoint y: 122, distance: 56.1
click at [456, 122] on h5 "The lack of a proper working environment is causing distractions and reducing t…" at bounding box center [466, 142] width 481 height 72
drag, startPoint x: 525, startPoint y: 120, endPoint x: 575, endPoint y: 122, distance: 50.2
click at [555, 122] on h5 "The lack of a proper working environment is causing distractions and reducing t…" at bounding box center [466, 142] width 481 height 72
drag, startPoint x: 637, startPoint y: 119, endPoint x: 684, endPoint y: 120, distance: 47.2
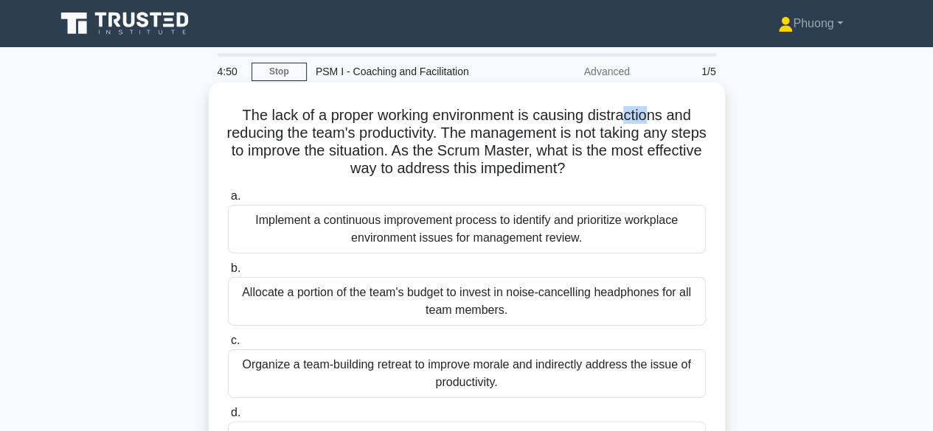
click at [664, 119] on h5 "The lack of a proper working environment is causing distractions and reducing t…" at bounding box center [466, 142] width 481 height 72
drag, startPoint x: 296, startPoint y: 135, endPoint x: 320, endPoint y: 141, distance: 25.0
click at [310, 136] on h5 "The lack of a proper working environment is causing distractions and reducing t…" at bounding box center [466, 142] width 481 height 72
drag, startPoint x: 414, startPoint y: 142, endPoint x: 456, endPoint y: 142, distance: 41.3
click at [444, 142] on h5 "The lack of a proper working environment is causing distractions and reducing t…" at bounding box center [466, 142] width 481 height 72
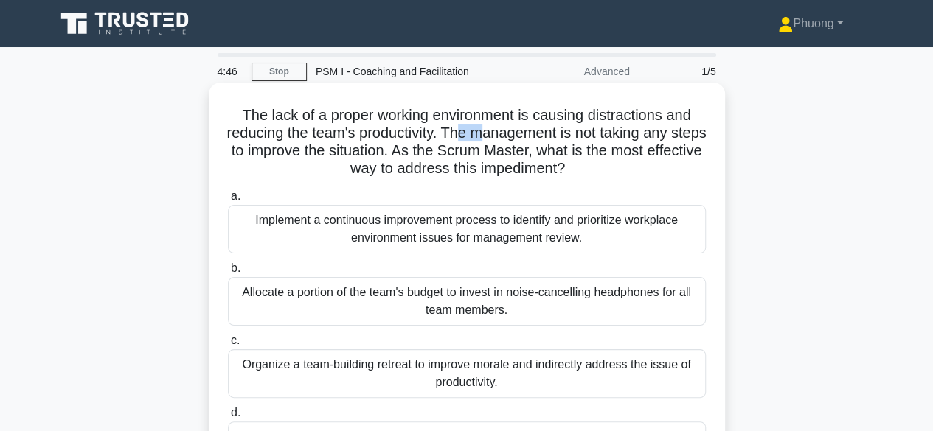
drag, startPoint x: 487, startPoint y: 140, endPoint x: 499, endPoint y: 138, distance: 12.7
click at [499, 138] on h5 "The lack of a proper working environment is causing distractions and reducing t…" at bounding box center [466, 142] width 481 height 72
drag, startPoint x: 541, startPoint y: 136, endPoint x: 580, endPoint y: 135, distance: 38.3
click at [577, 135] on h5 "The lack of a proper working environment is causing distractions and reducing t…" at bounding box center [466, 142] width 481 height 72
drag, startPoint x: 607, startPoint y: 135, endPoint x: 652, endPoint y: 139, distance: 45.2
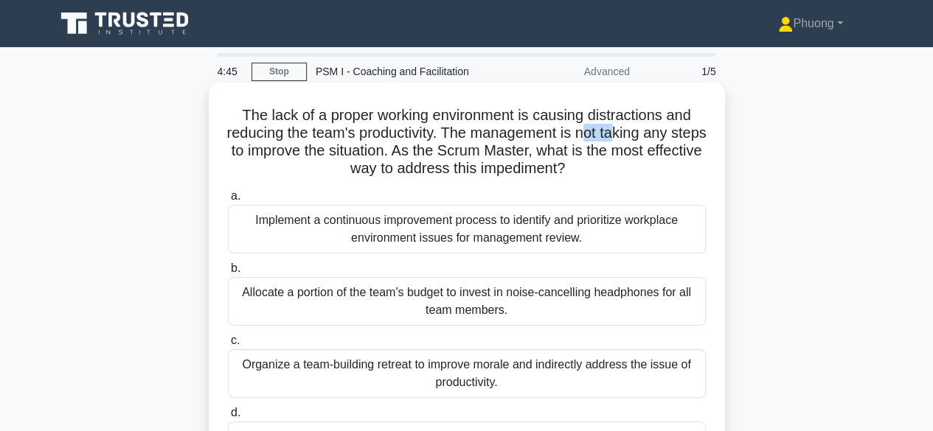
click at [646, 135] on h5 "The lack of a proper working environment is causing distractions and reducing t…" at bounding box center [466, 142] width 481 height 72
click at [664, 139] on h5 "The lack of a proper working environment is causing distractions and reducing t…" at bounding box center [466, 142] width 481 height 72
click at [340, 154] on h5 "The lack of a proper working environment is causing distractions and reducing t…" at bounding box center [466, 142] width 481 height 72
drag, startPoint x: 580, startPoint y: 226, endPoint x: 591, endPoint y: 223, distance: 12.2
click at [591, 223] on div "Implement a continuous improvement process to identify and prioritize workplace…" at bounding box center [467, 229] width 478 height 49
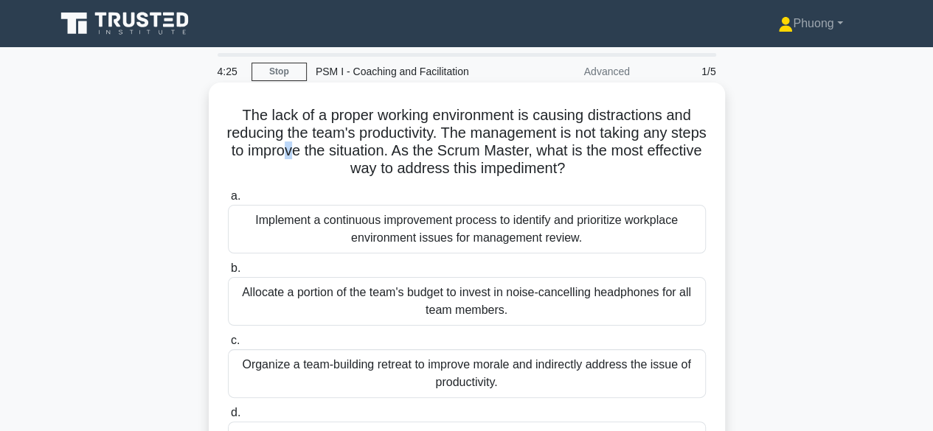
drag, startPoint x: 613, startPoint y: 218, endPoint x: 642, endPoint y: 218, distance: 28.8
click at [642, 218] on div "Implement a continuous improvement process to identify and prioritize workplace…" at bounding box center [467, 229] width 478 height 49
drag, startPoint x: 318, startPoint y: 232, endPoint x: 343, endPoint y: 226, distance: 25.8
click at [339, 227] on div "Implement a continuous improvement process to identify and prioritize workplace…" at bounding box center [467, 229] width 478 height 49
click at [416, 240] on div "Implement a continuous improvement process to identify and prioritize workplace…" at bounding box center [467, 229] width 478 height 49
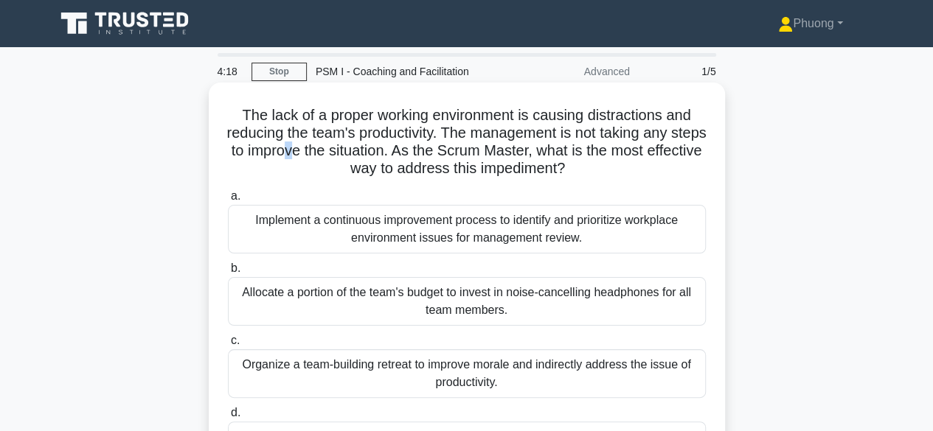
drag, startPoint x: 397, startPoint y: 218, endPoint x: 463, endPoint y: 218, distance: 66.4
click at [463, 218] on div "Implement a continuous improvement process to identify and prioritize workplace…" at bounding box center [467, 229] width 478 height 49
drag, startPoint x: 476, startPoint y: 216, endPoint x: 491, endPoint y: 212, distance: 15.4
click at [491, 212] on div "Implement a continuous improvement process to identify and prioritize workplace…" at bounding box center [467, 229] width 478 height 49
drag, startPoint x: 620, startPoint y: 218, endPoint x: 636, endPoint y: 219, distance: 15.6
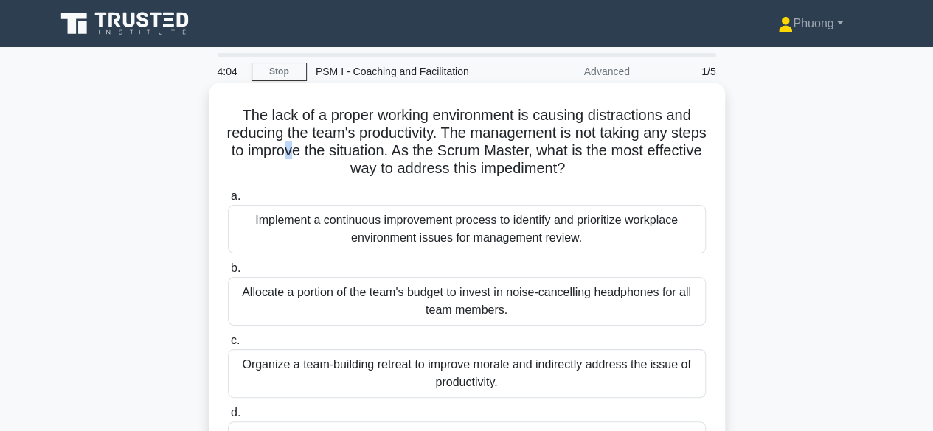
click at [636, 219] on div "Implement a continuous improvement process to identify and prioritize workplace…" at bounding box center [467, 229] width 478 height 49
click at [668, 218] on div "Implement a continuous improvement process to identify and prioritize workplace…" at bounding box center [467, 229] width 478 height 49
drag, startPoint x: 417, startPoint y: 243, endPoint x: 548, endPoint y: 243, distance: 130.5
click at [526, 243] on div "Implement a continuous improvement process to identify and prioritize workplace…" at bounding box center [467, 229] width 478 height 49
click at [562, 241] on div "Implement a continuous improvement process to identify and prioritize workplace…" at bounding box center [467, 229] width 478 height 49
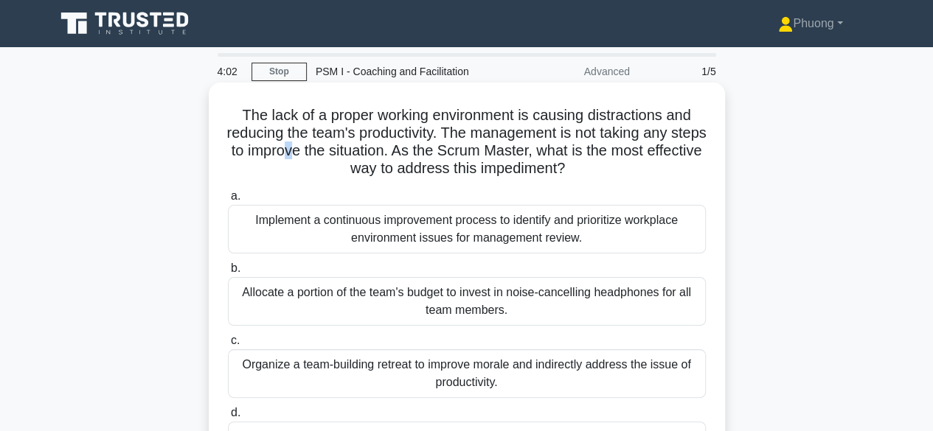
drag, startPoint x: 392, startPoint y: 290, endPoint x: 417, endPoint y: 290, distance: 25.8
click at [409, 290] on div "Allocate a portion of the team's budget to invest in noise-cancelling headphone…" at bounding box center [467, 301] width 478 height 49
drag, startPoint x: 499, startPoint y: 290, endPoint x: 526, endPoint y: 285, distance: 27.8
click at [510, 288] on div "Allocate a portion of the team's budget to invest in noise-cancelling headphone…" at bounding box center [467, 301] width 478 height 49
click at [544, 285] on div "Allocate a portion of the team's budget to invest in noise-cancelling headphone…" at bounding box center [467, 301] width 478 height 49
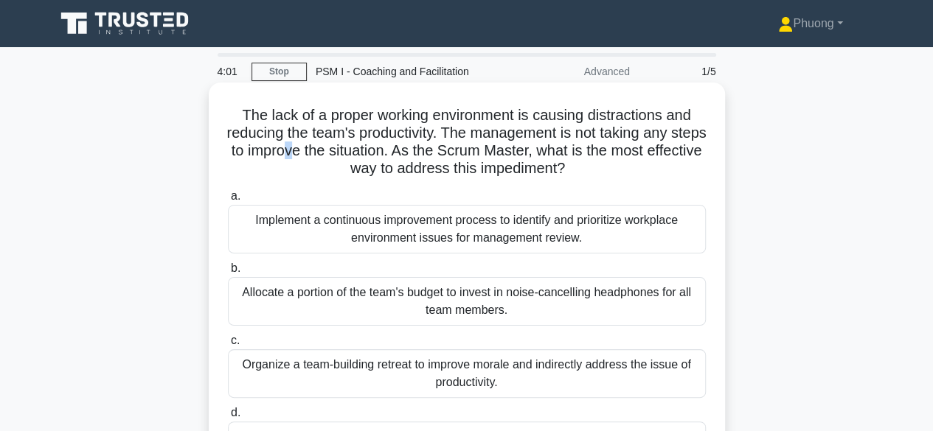
drag, startPoint x: 467, startPoint y: 318, endPoint x: 507, endPoint y: 312, distance: 41.0
click at [504, 313] on div "Allocate a portion of the team's budget to invest in noise-cancelling headphone…" at bounding box center [467, 301] width 478 height 49
drag, startPoint x: 576, startPoint y: 294, endPoint x: 643, endPoint y: 293, distance: 67.1
click at [628, 293] on div "Allocate a portion of the team's budget to invest in noise-cancelling headphone…" at bounding box center [467, 301] width 478 height 49
drag, startPoint x: 662, startPoint y: 293, endPoint x: 700, endPoint y: 294, distance: 38.3
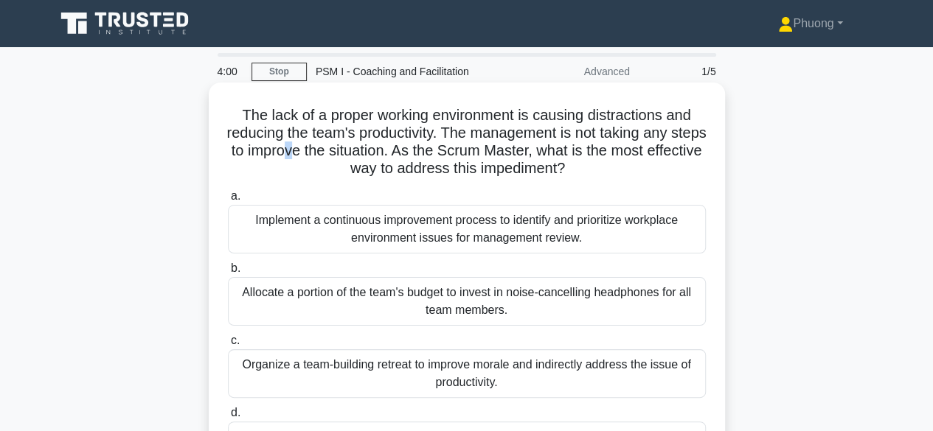
click at [700, 294] on div "Allocate a portion of the team's budget to invest in noise-cancelling headphone…" at bounding box center [467, 301] width 478 height 49
click at [504, 310] on div "Allocate a portion of the team's budget to invest in noise-cancelling headphone…" at bounding box center [467, 301] width 478 height 49
drag, startPoint x: 546, startPoint y: 294, endPoint x: 559, endPoint y: 291, distance: 13.6
click at [559, 291] on div "Allocate a portion of the team's budget to invest in noise-cancelling headphone…" at bounding box center [467, 301] width 478 height 49
click at [684, 286] on div "Allocate a portion of the team's budget to invest in noise-cancelling headphone…" at bounding box center [467, 301] width 478 height 49
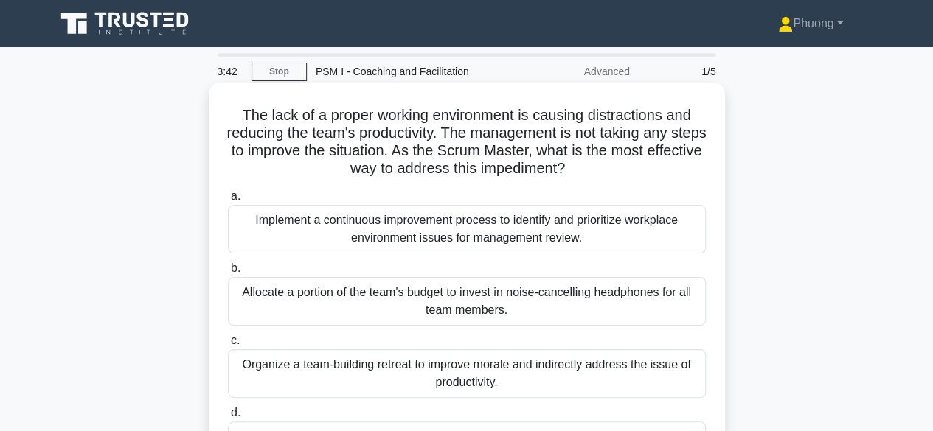
click at [454, 297] on div "Allocate a portion of the team's budget to invest in noise-cancelling headphone…" at bounding box center [467, 301] width 478 height 49
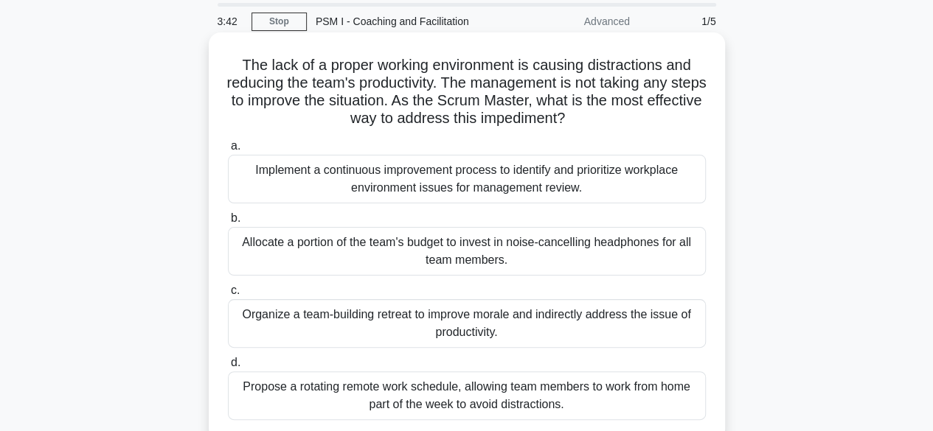
scroll to position [74, 0]
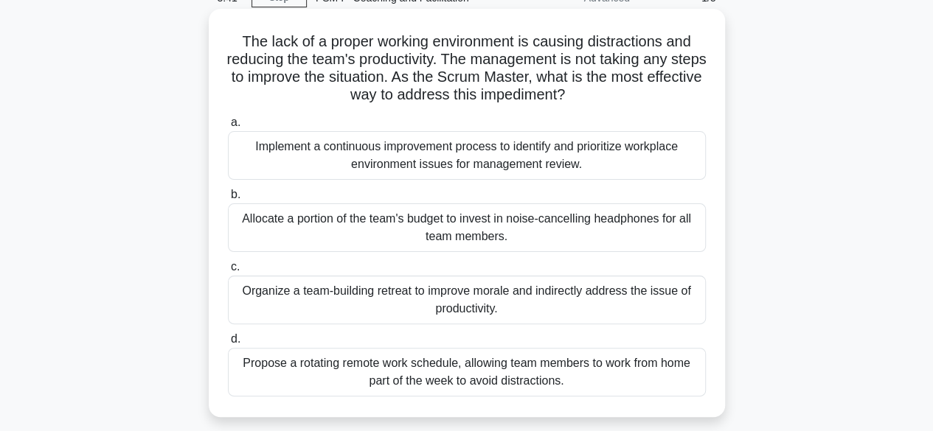
drag, startPoint x: 357, startPoint y: 302, endPoint x: 426, endPoint y: 300, distance: 69.3
click at [419, 299] on div "Organize a team-building retreat to improve morale and indirectly address the i…" at bounding box center [467, 300] width 478 height 49
drag, startPoint x: 459, startPoint y: 306, endPoint x: 496, endPoint y: 306, distance: 36.9
click at [494, 306] on div "Organize a team-building retreat to improve morale and indirectly address the i…" at bounding box center [467, 300] width 478 height 49
drag, startPoint x: 497, startPoint y: 306, endPoint x: 509, endPoint y: 306, distance: 11.8
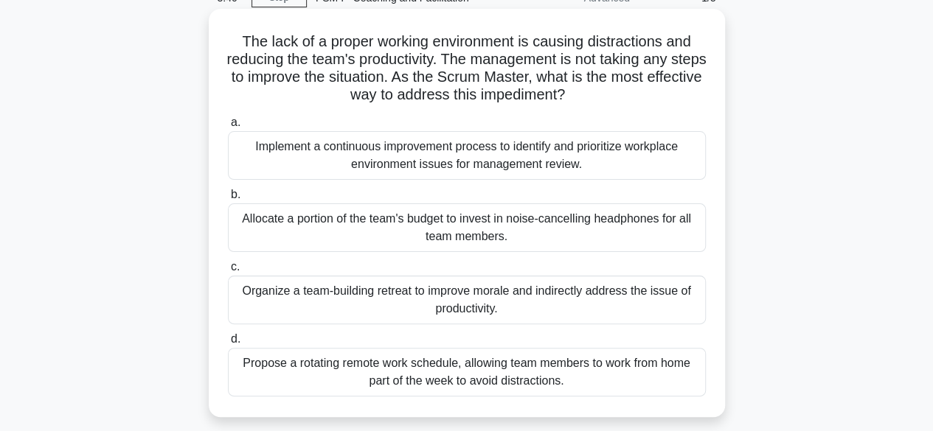
click at [509, 306] on div "Organize a team-building retreat to improve morale and indirectly address the i…" at bounding box center [467, 300] width 478 height 49
click at [228, 272] on input "c. Organize a team-building retreat to improve morale and indirectly address th…" at bounding box center [228, 267] width 0 height 10
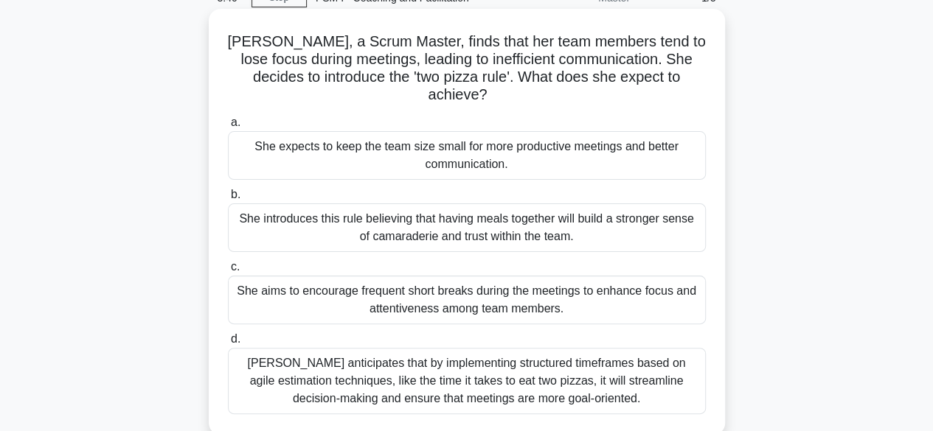
drag, startPoint x: 622, startPoint y: 297, endPoint x: 641, endPoint y: 295, distance: 19.3
click at [628, 297] on div "She aims to encourage frequent short breaks during the meetings to enhance focu…" at bounding box center [467, 300] width 478 height 49
click at [228, 272] on input "c. She aims to encourage frequent short breaks during the meetings to enhance f…" at bounding box center [228, 267] width 0 height 10
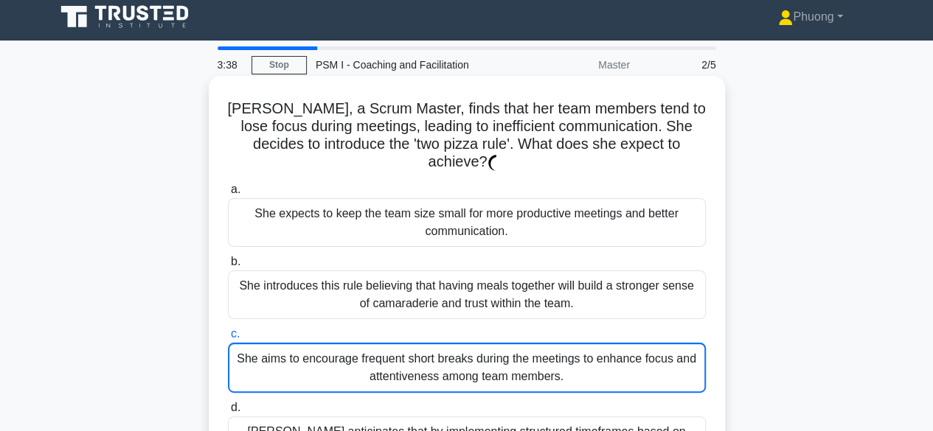
scroll to position [0, 0]
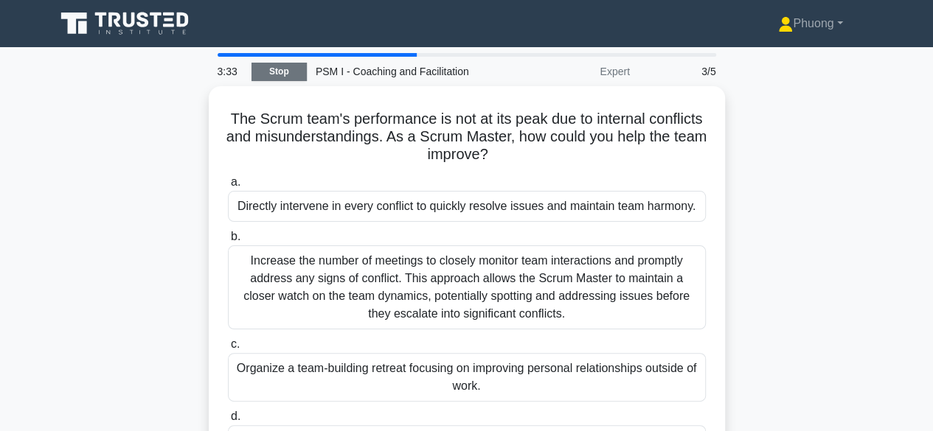
click at [268, 63] on link "Stop" at bounding box center [278, 72] width 55 height 18
click at [284, 72] on link "Stop" at bounding box center [278, 72] width 55 height 18
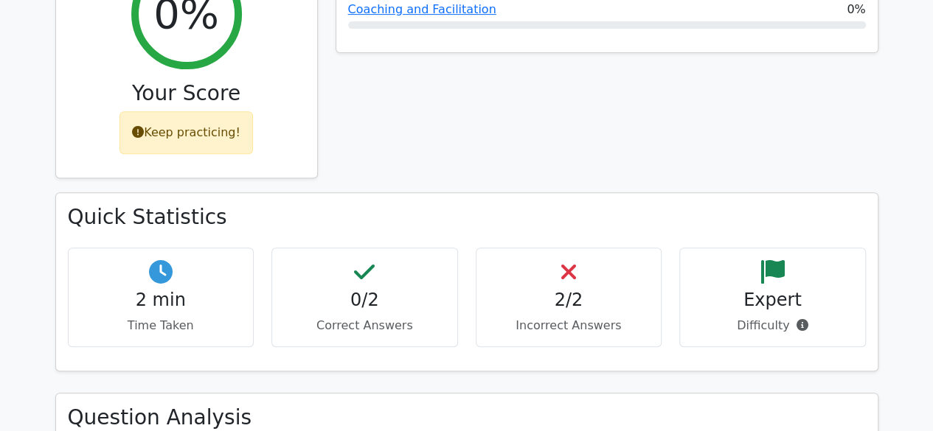
scroll to position [221, 0]
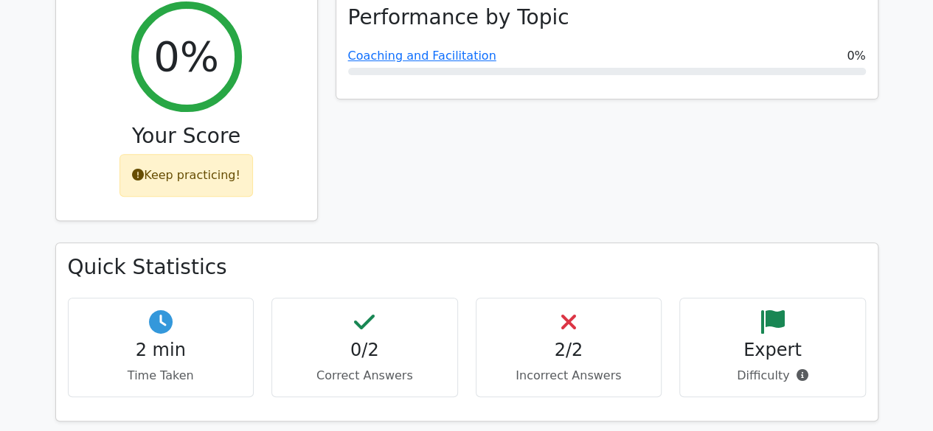
click at [218, 185] on div "Keep practicing!" at bounding box center [185, 175] width 133 height 43
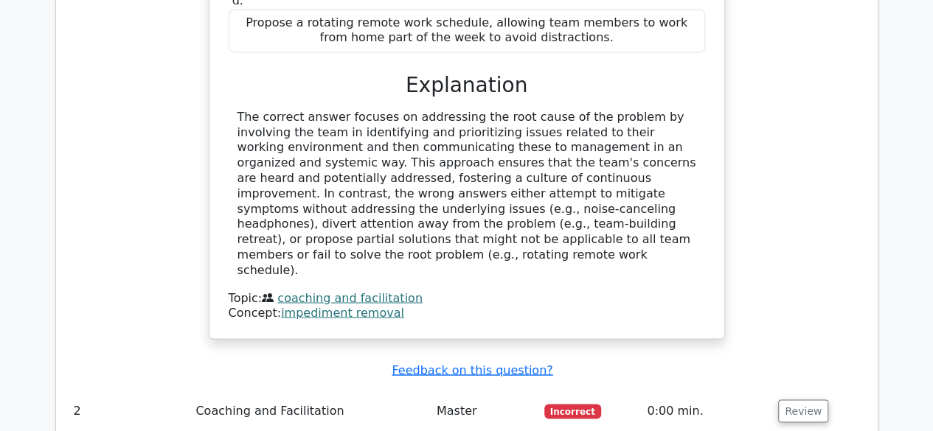
scroll to position [1396, 0]
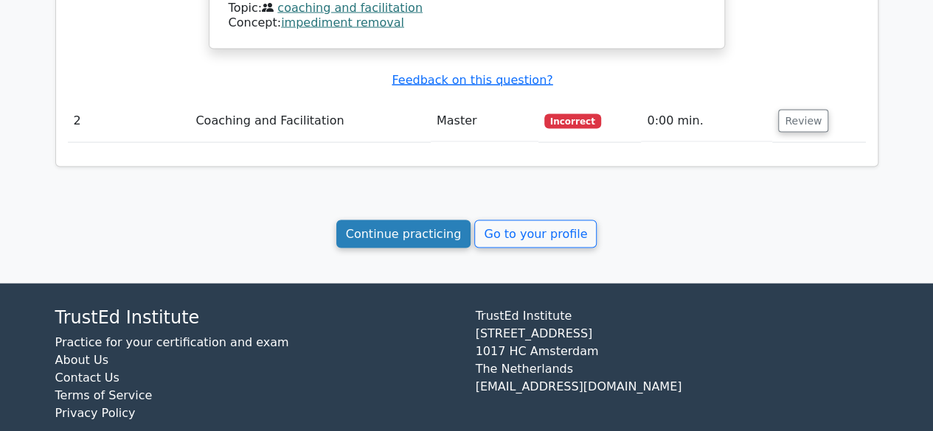
click at [415, 220] on link "Continue practicing" at bounding box center [403, 234] width 135 height 28
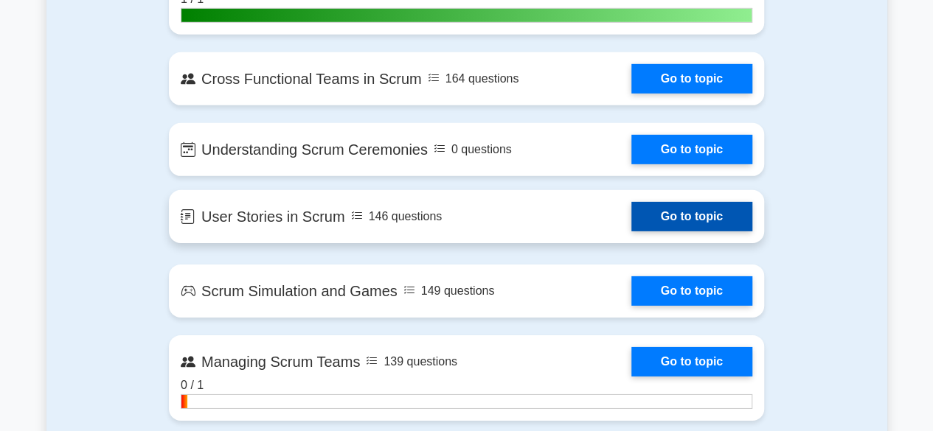
scroll to position [2212, 0]
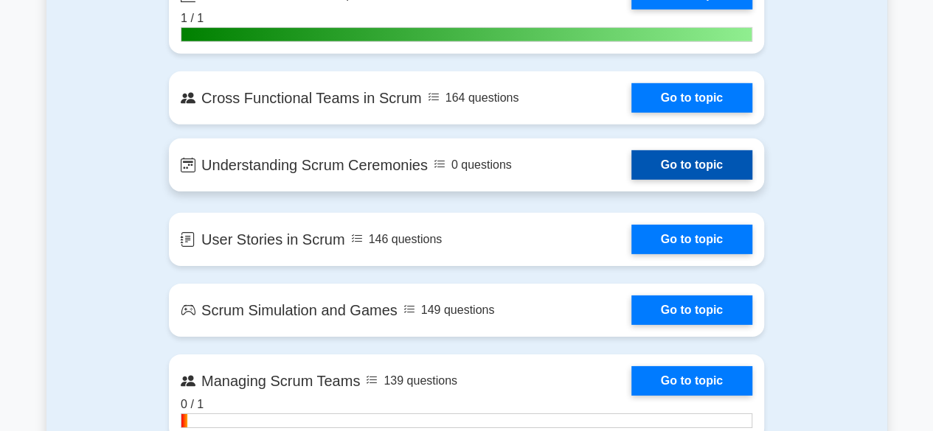
click at [631, 175] on link "Go to topic" at bounding box center [691, 164] width 121 height 29
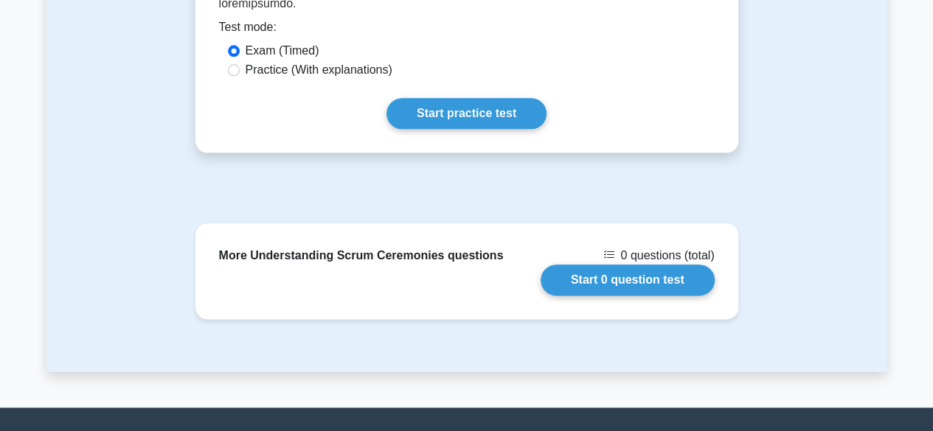
scroll to position [737, 0]
